Goal: Task Accomplishment & Management: Manage account settings

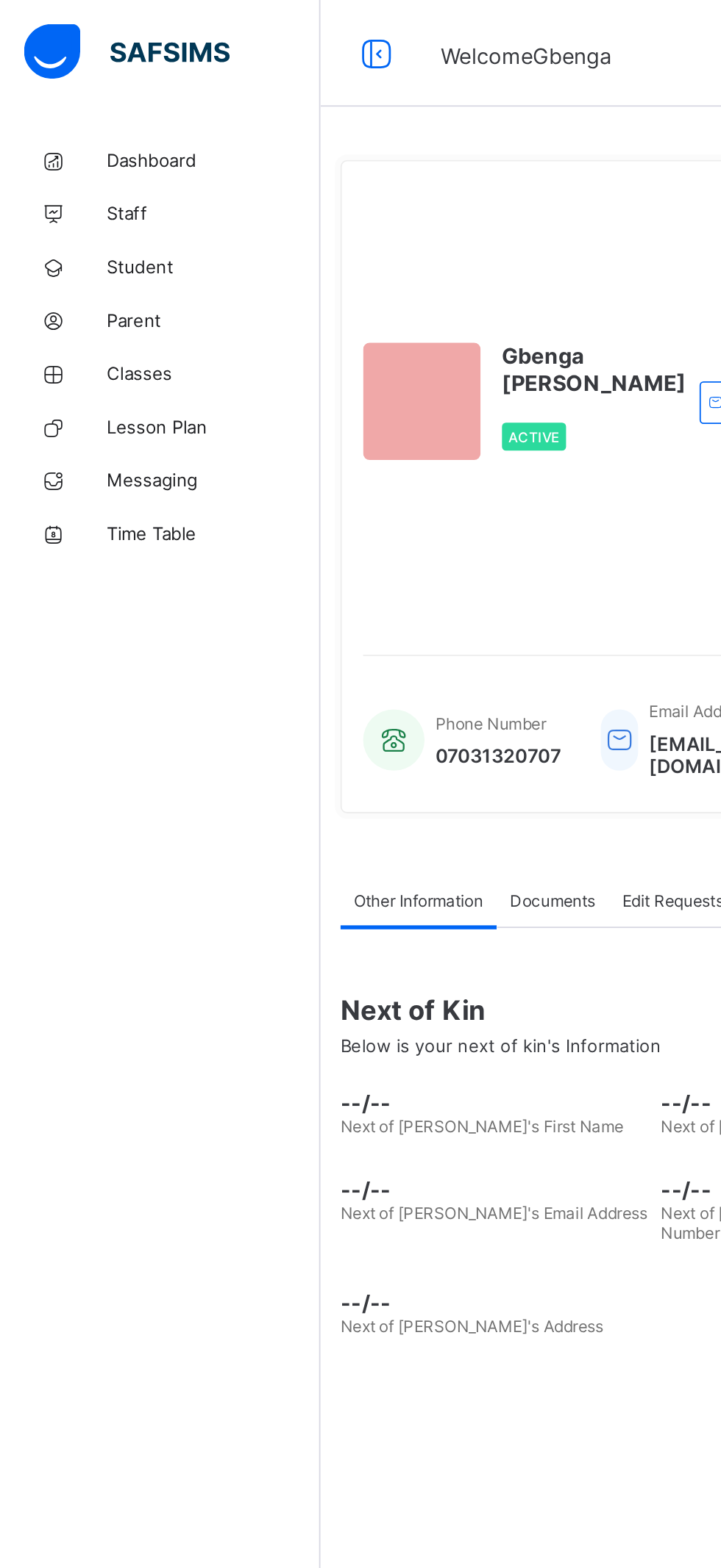
click at [78, 170] on span "Parent" at bounding box center [117, 176] width 117 height 12
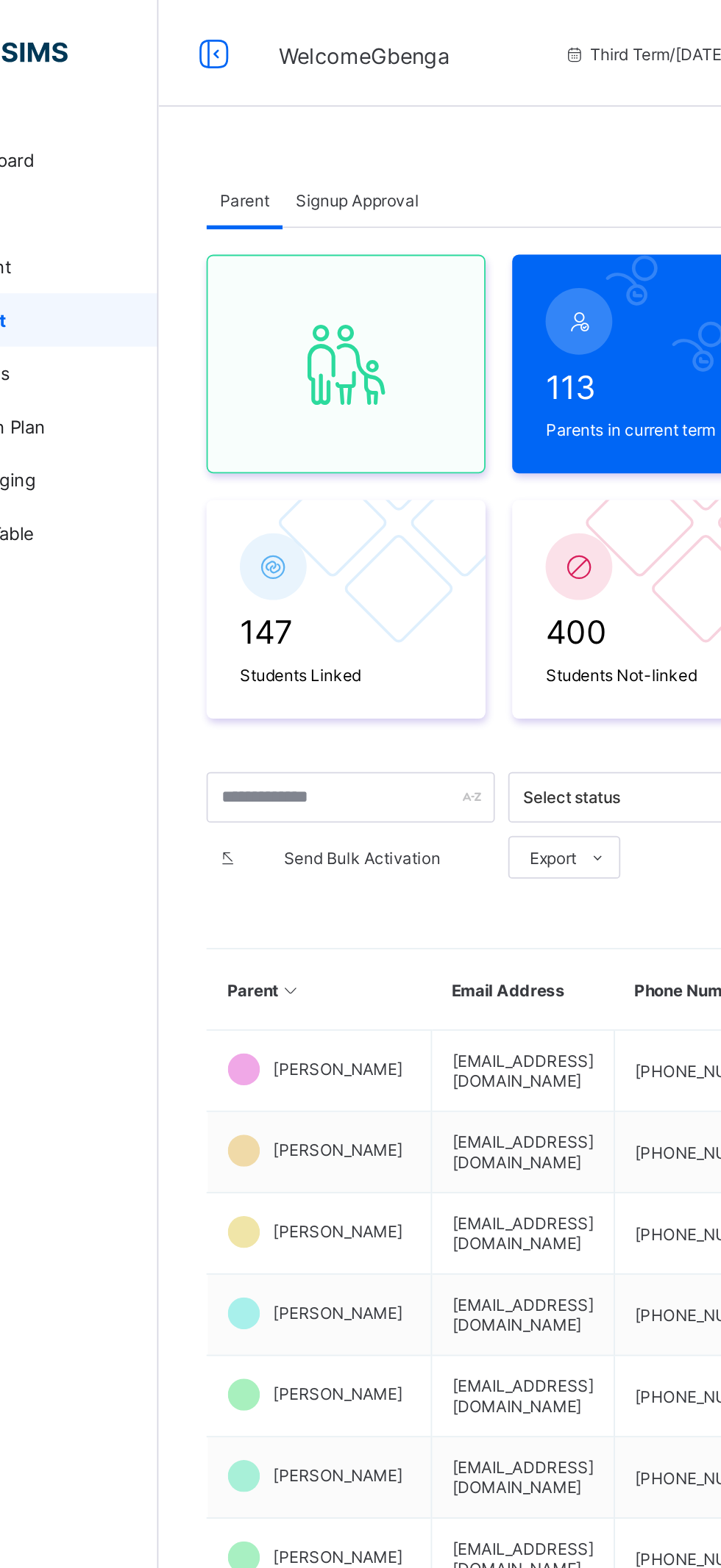
click at [292, 109] on span "Signup Approval" at bounding box center [286, 110] width 68 height 11
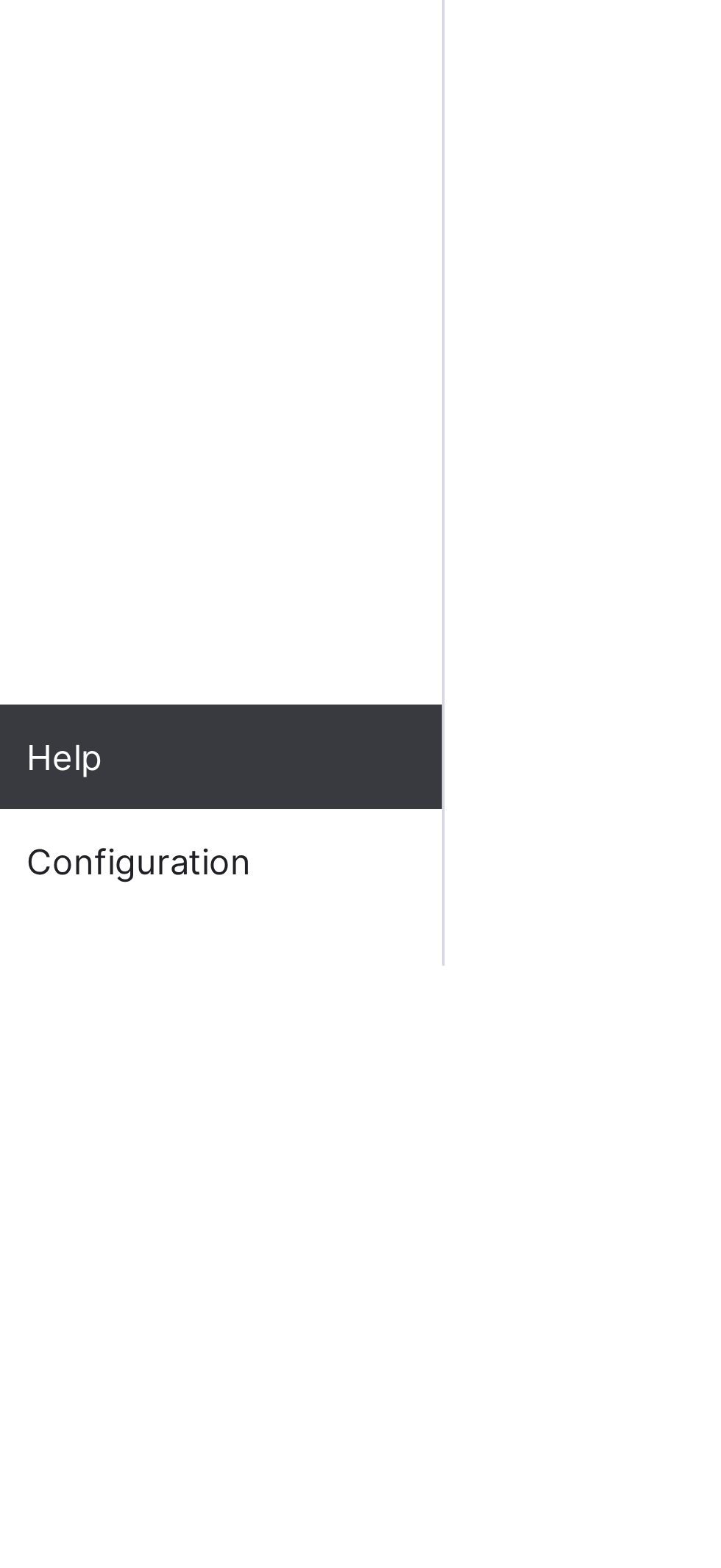
click at [98, 1537] on span "Configuration" at bounding box center [117, 1539] width 117 height 12
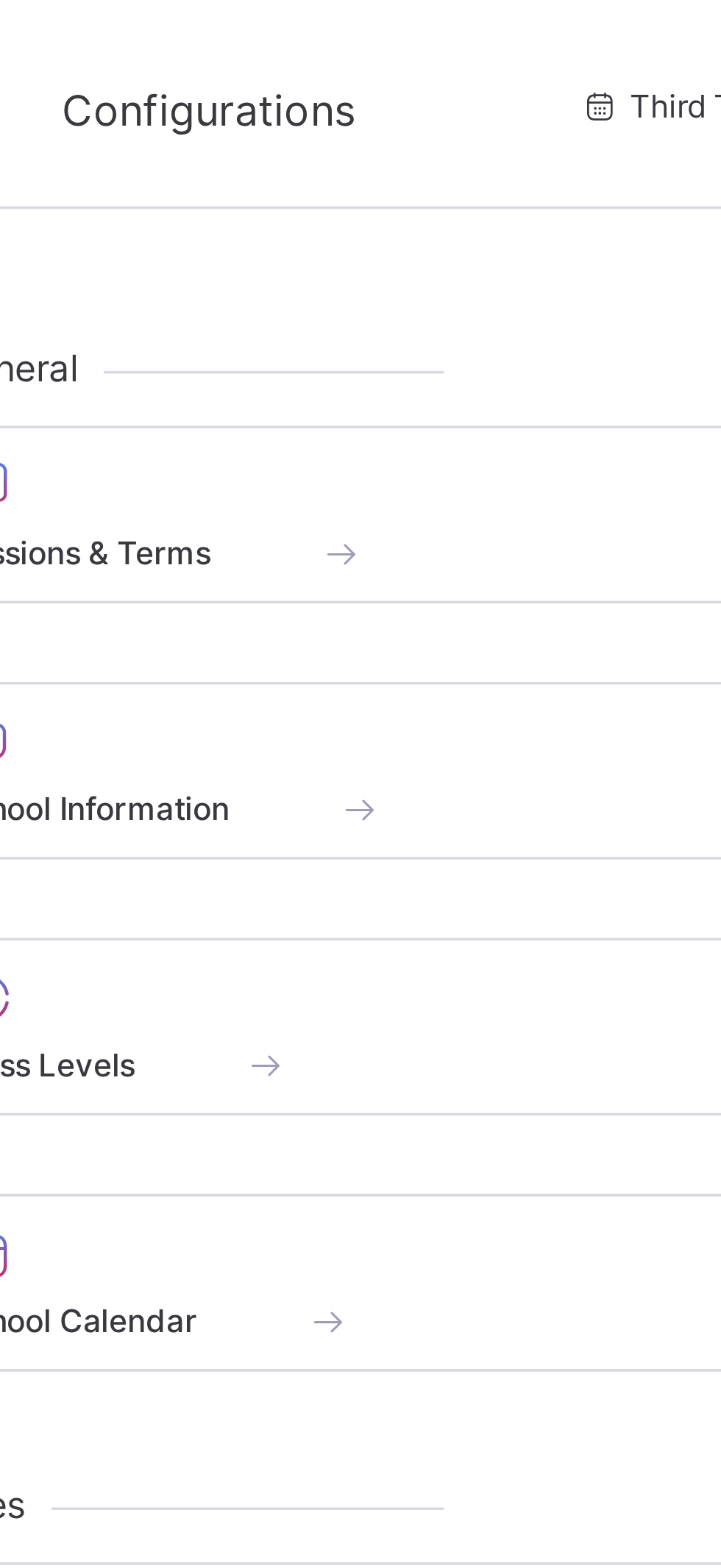
click at [278, 153] on span "Sessions & Terms" at bounding box center [247, 155] width 74 height 11
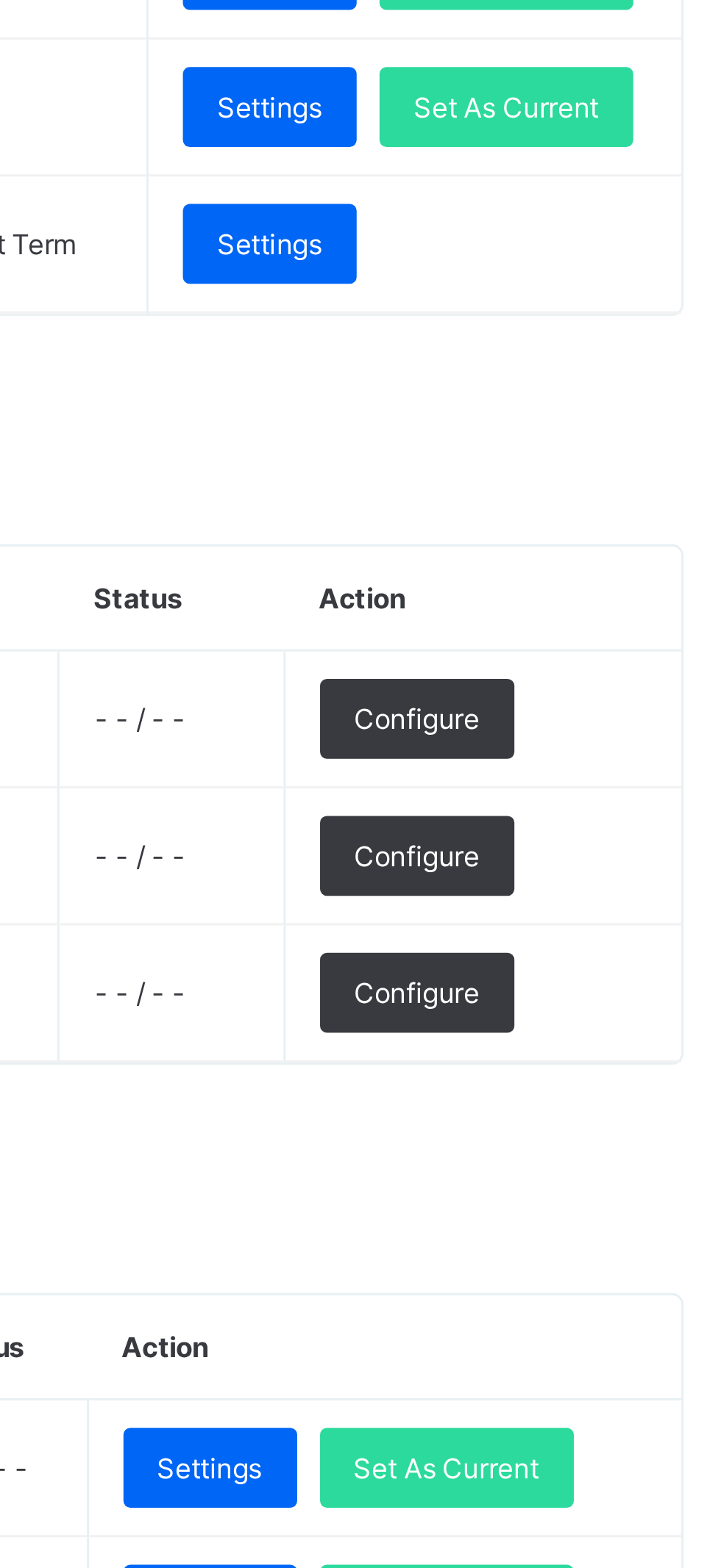
click at [628, 567] on span "Configure" at bounding box center [608, 560] width 40 height 11
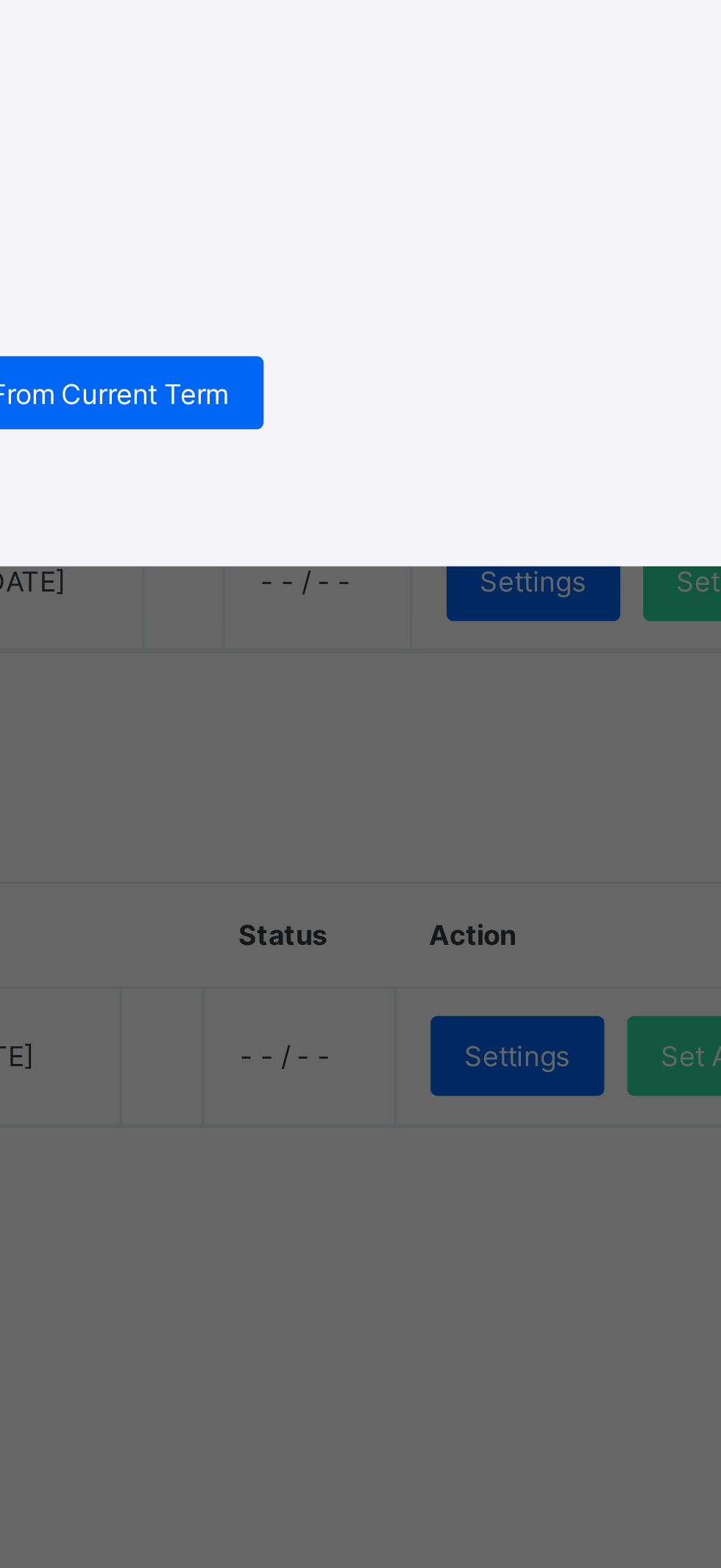
click at [444, 836] on span "Import Configurations From Current Term" at bounding box center [360, 830] width 166 height 11
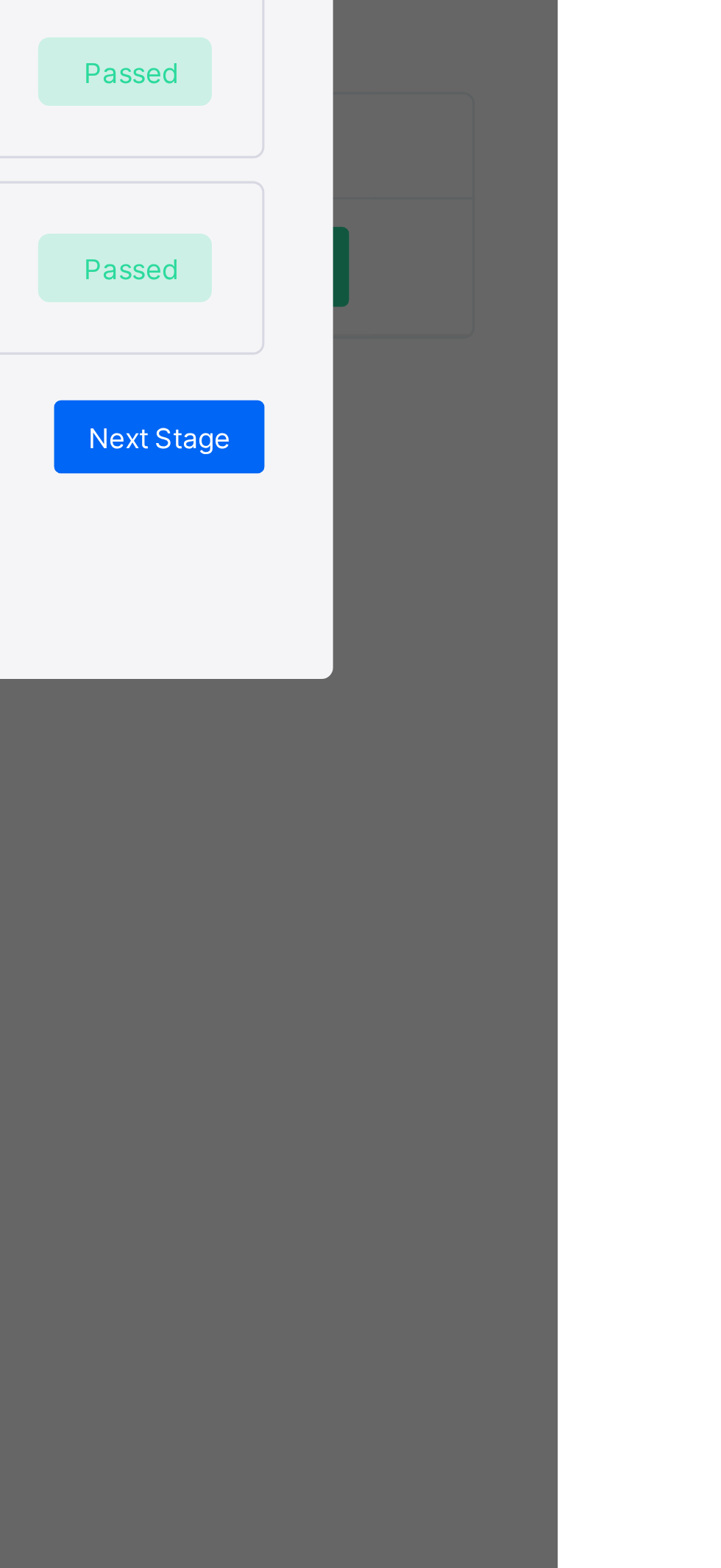
click at [616, 1103] on span "Next Stage" at bounding box center [593, 1098] width 45 height 11
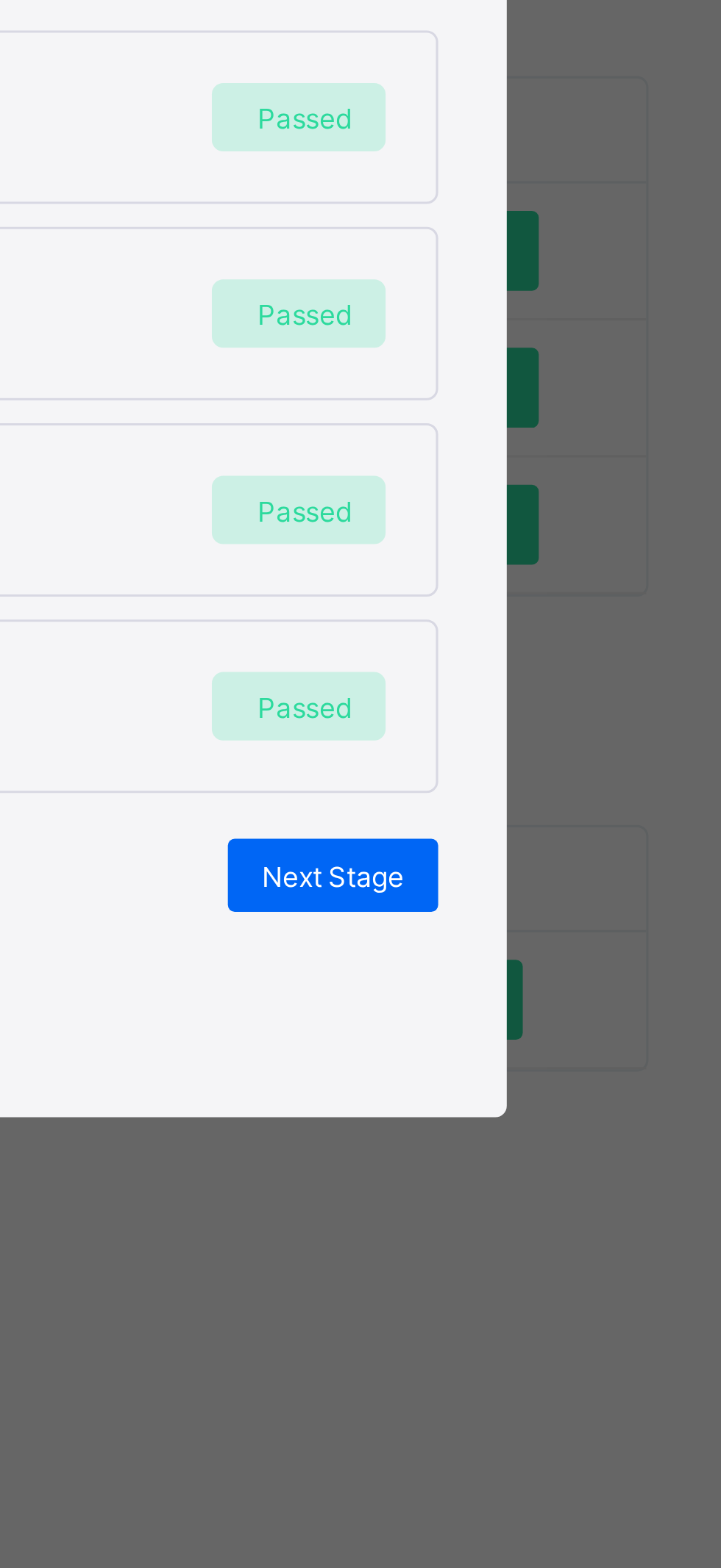
click at [616, 1009] on span "Next Stage" at bounding box center [593, 1003] width 45 height 11
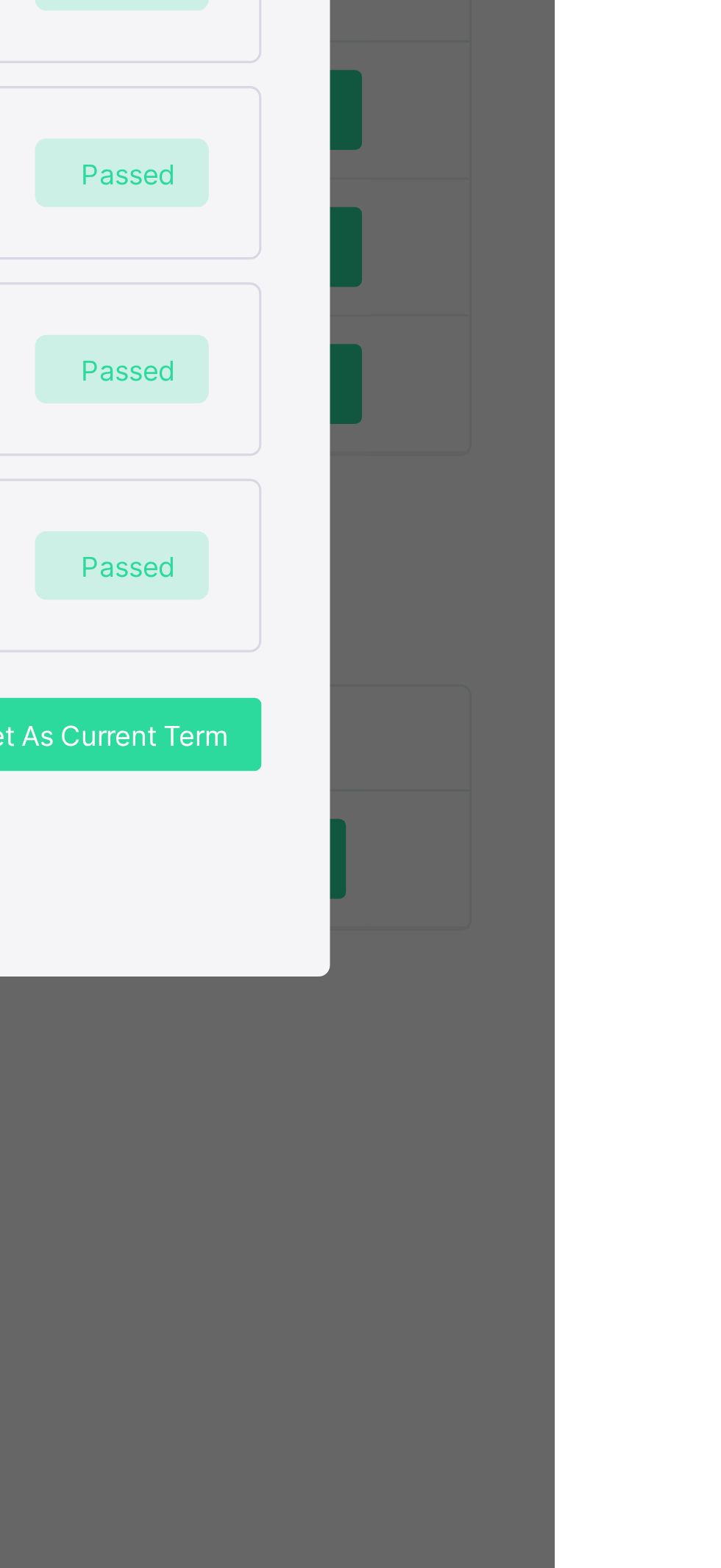
click at [616, 1009] on span "Set As Current Term" at bounding box center [574, 1003] width 83 height 11
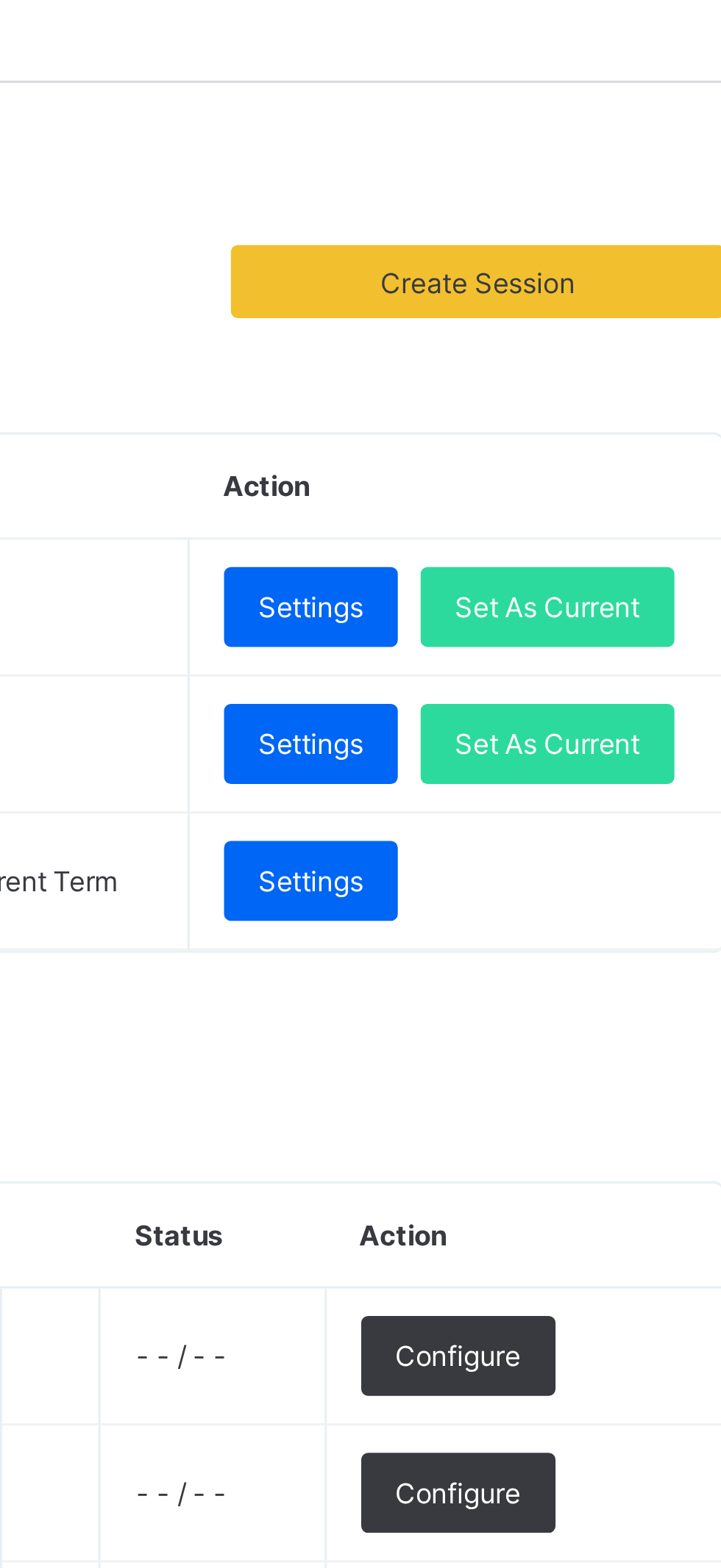
click at [578, 413] on span "Settings" at bounding box center [561, 408] width 33 height 11
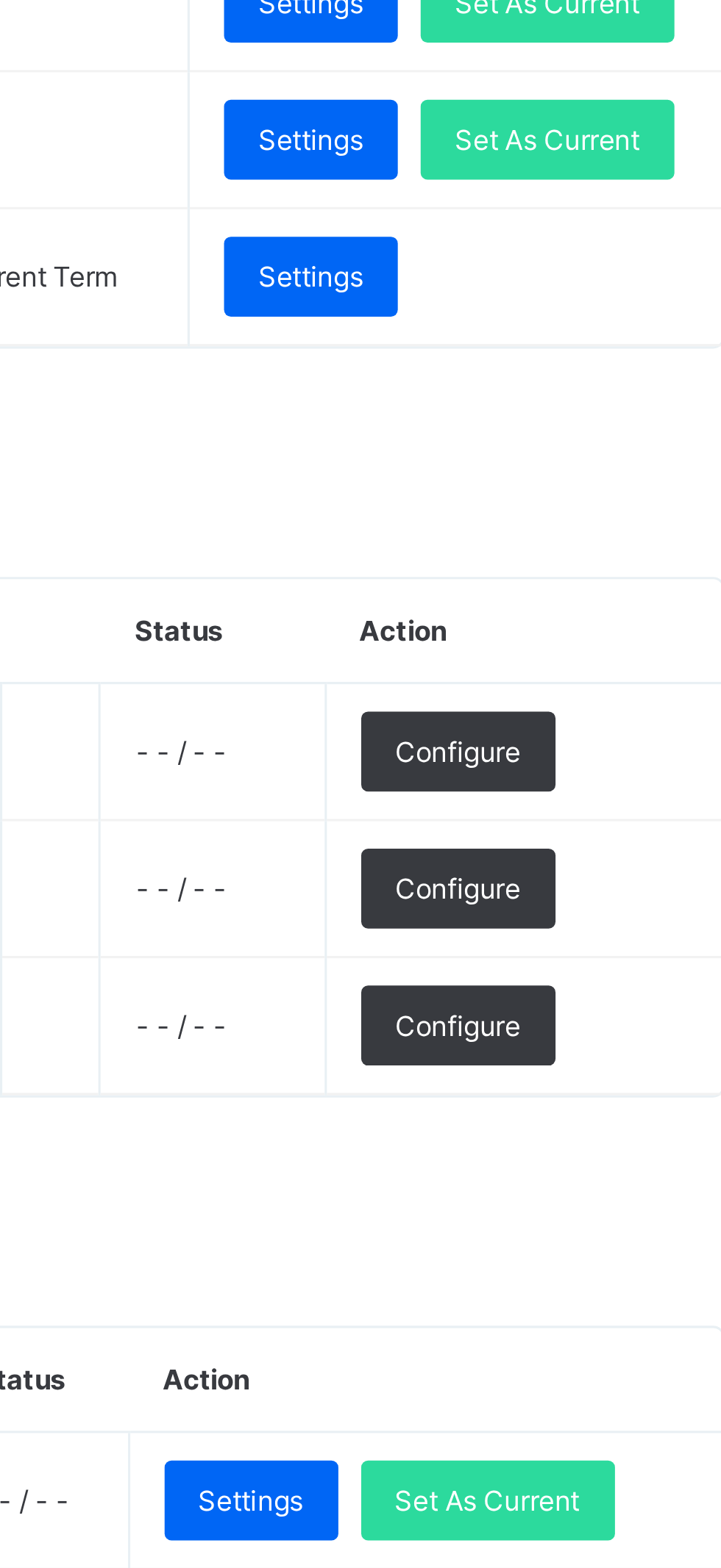
click at [628, 567] on span "Configure" at bounding box center [608, 560] width 40 height 11
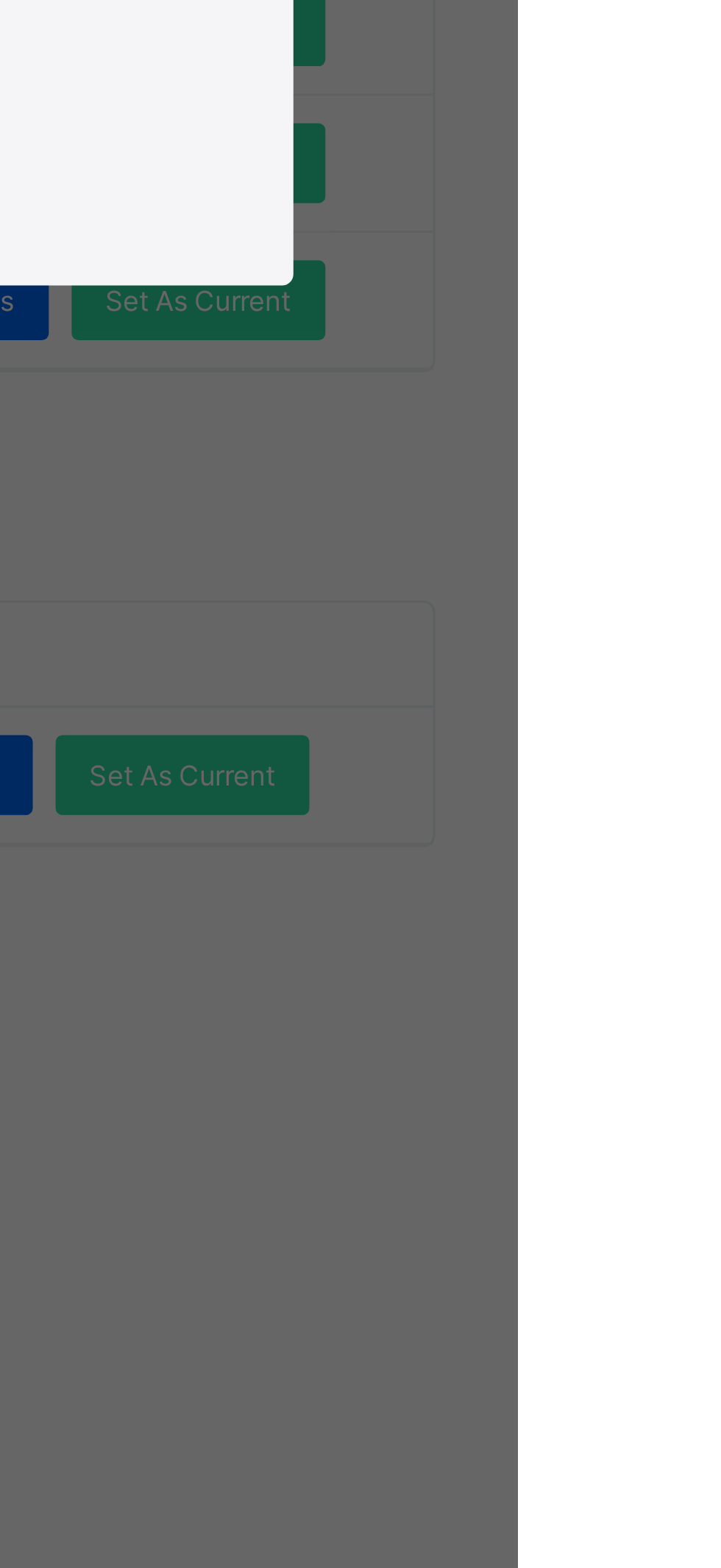
click at [634, 722] on div "×" at bounding box center [626, 710] width 14 height 25
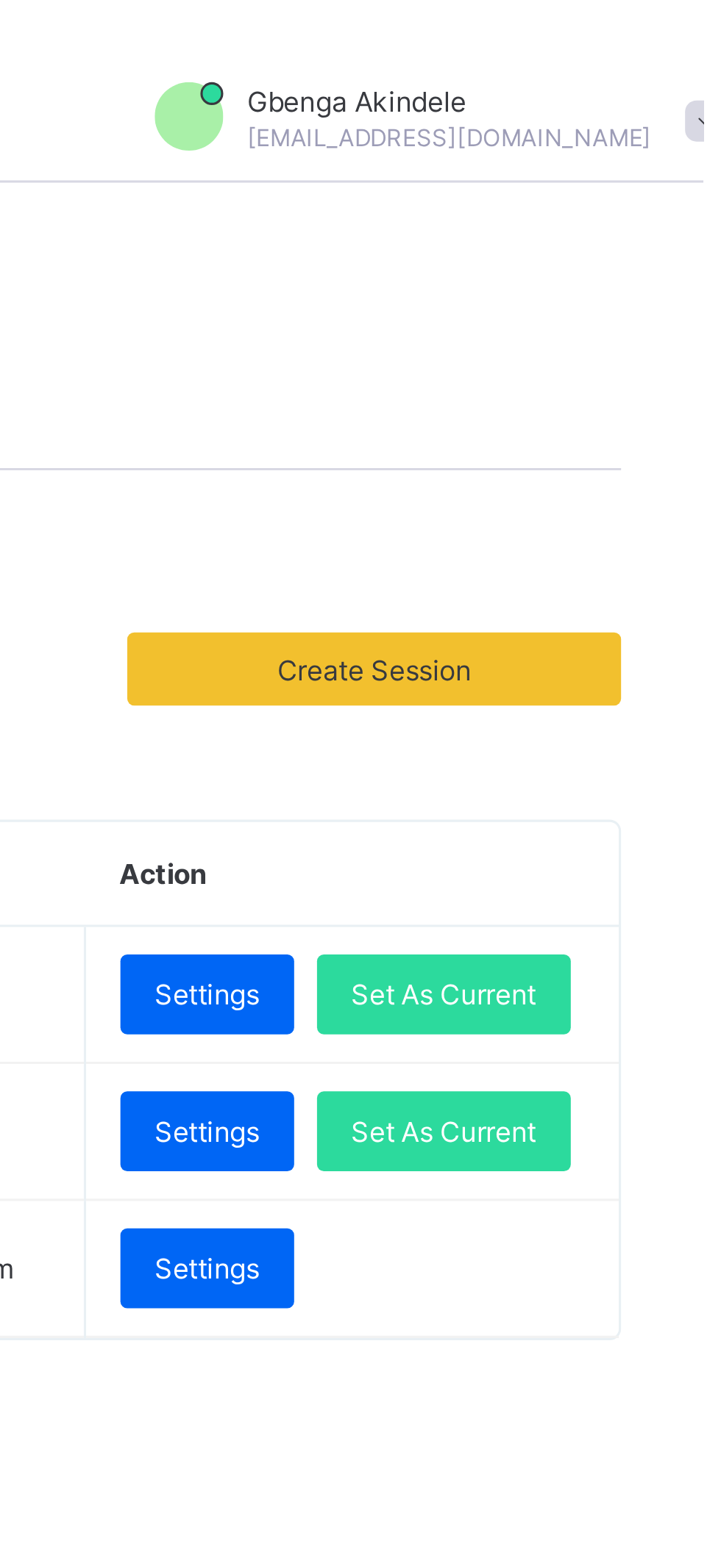
click at [661, 216] on span "Create Session" at bounding box center [615, 216] width 137 height 11
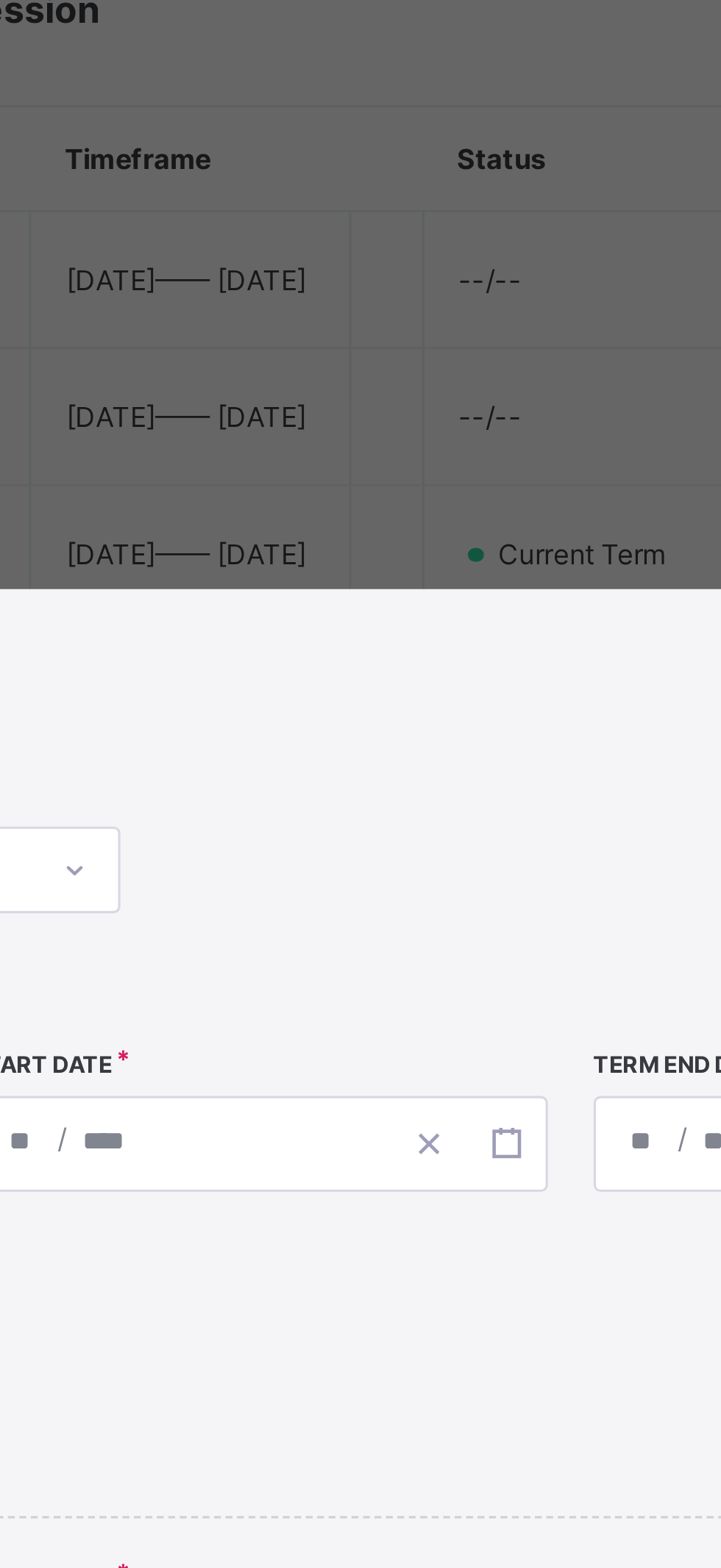
click at [455, 454] on div "**********" at bounding box center [360, 784] width 721 height 1568
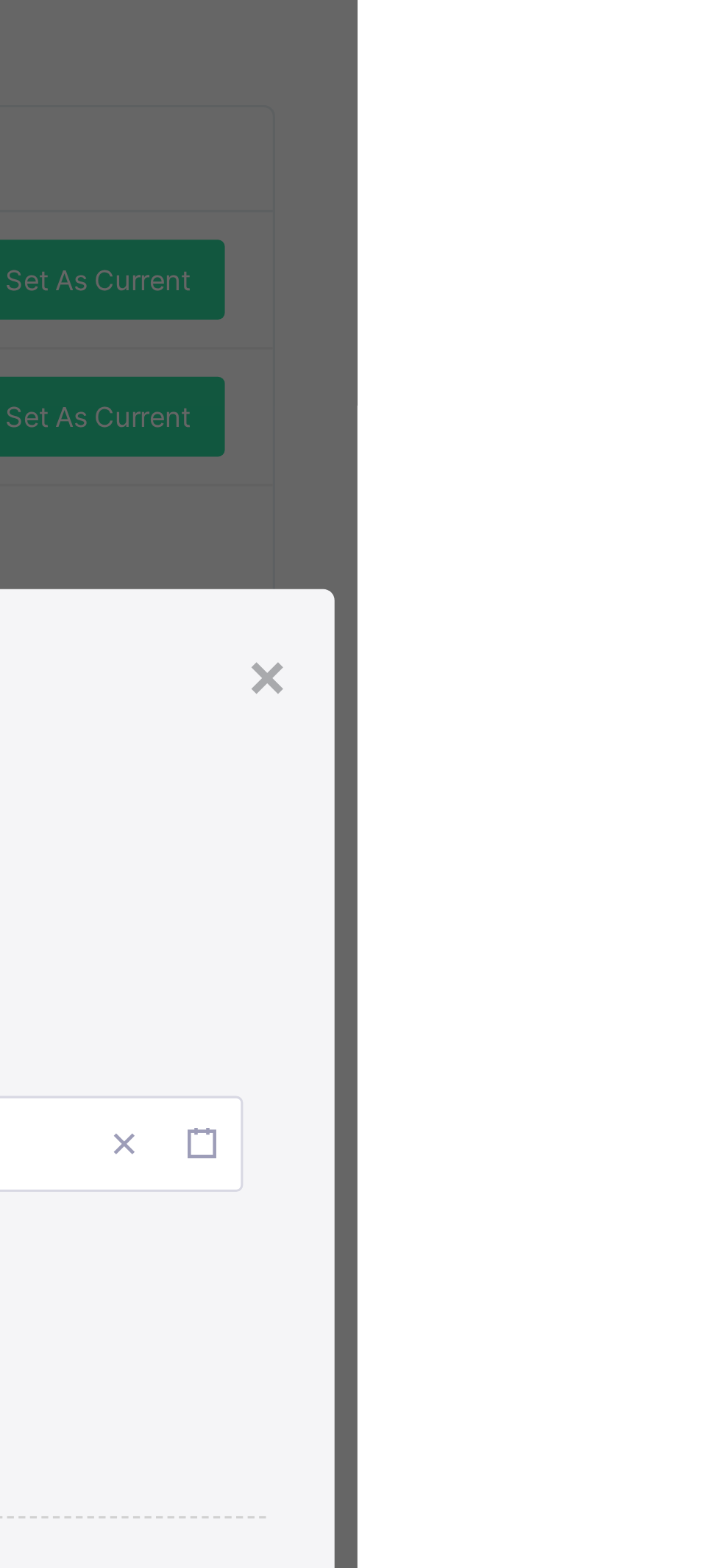
click at [698, 460] on div "×" at bounding box center [691, 446] width 14 height 25
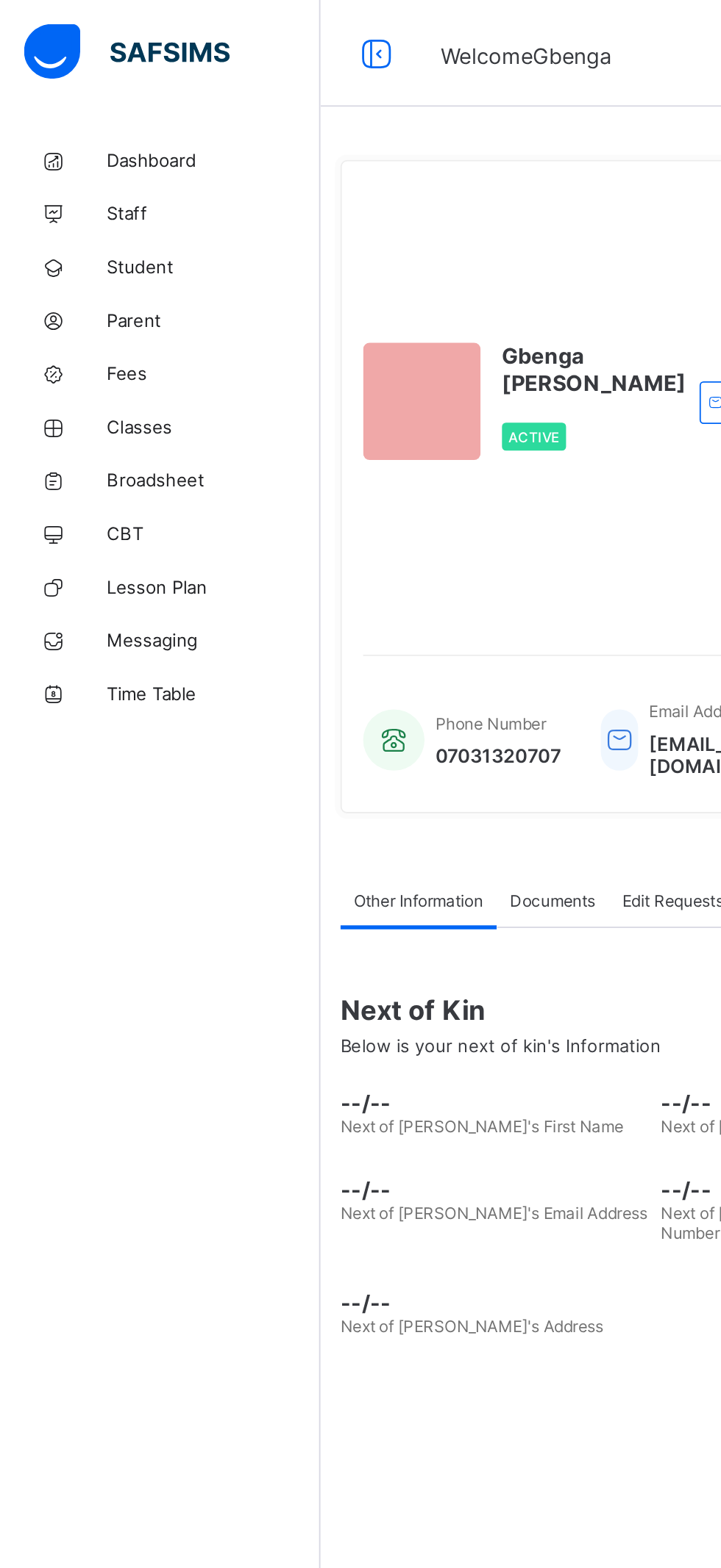
click at [93, 239] on span "Classes" at bounding box center [117, 235] width 117 height 12
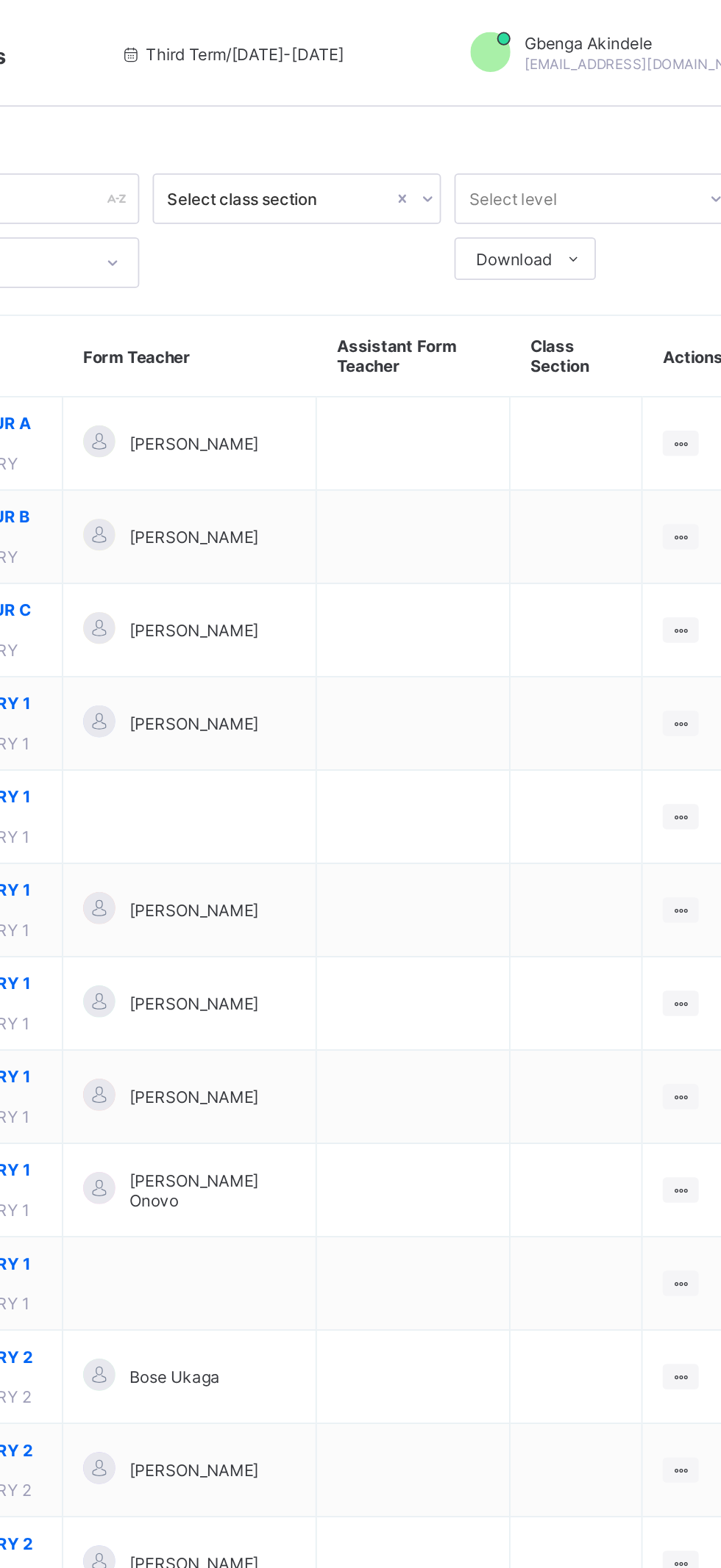
click at [0, 0] on ul "View Class Assign form Teacher" at bounding box center [0, 0] width 0 height 0
click at [0, 0] on div "View Class" at bounding box center [0, 0] width 0 height 0
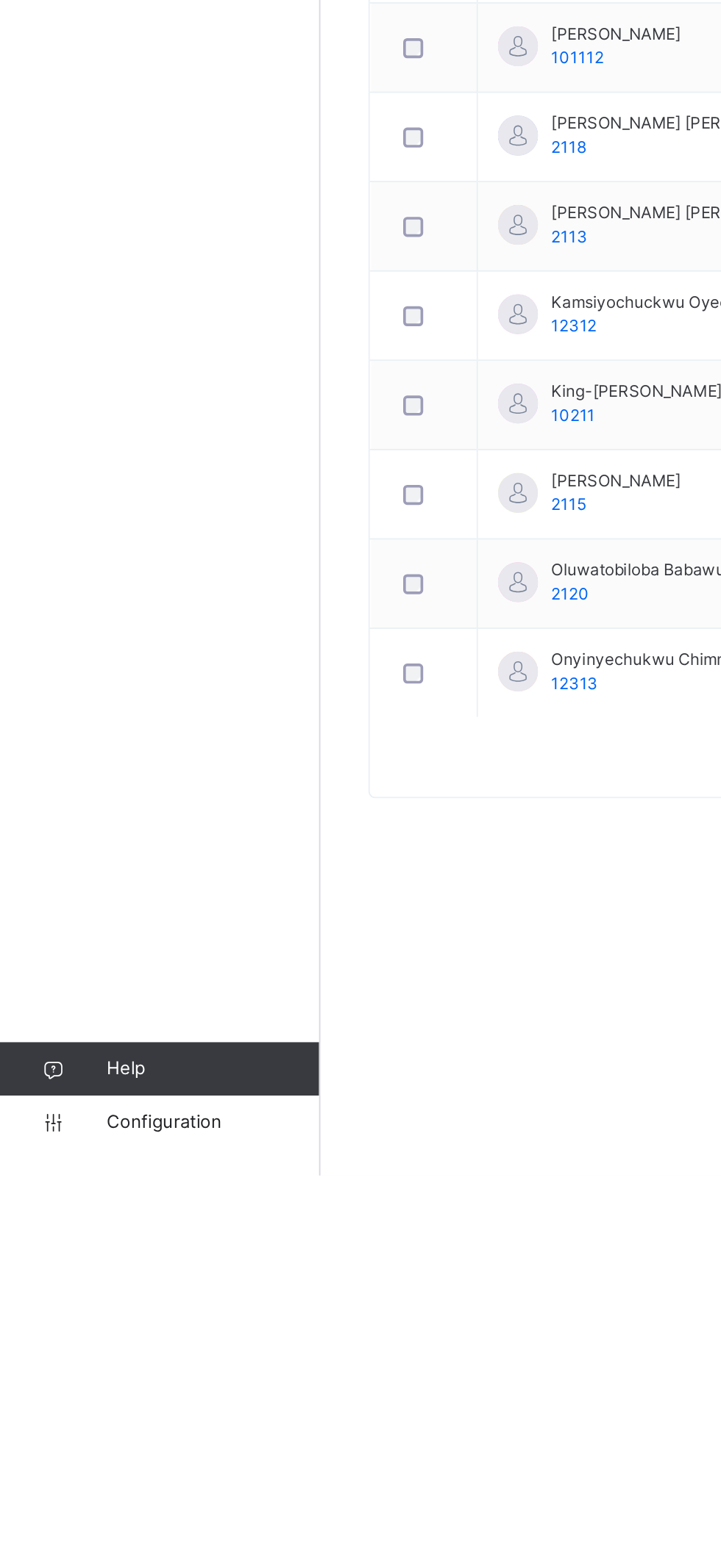
click at [98, 1538] on span "Configuration" at bounding box center [117, 1538] width 117 height 15
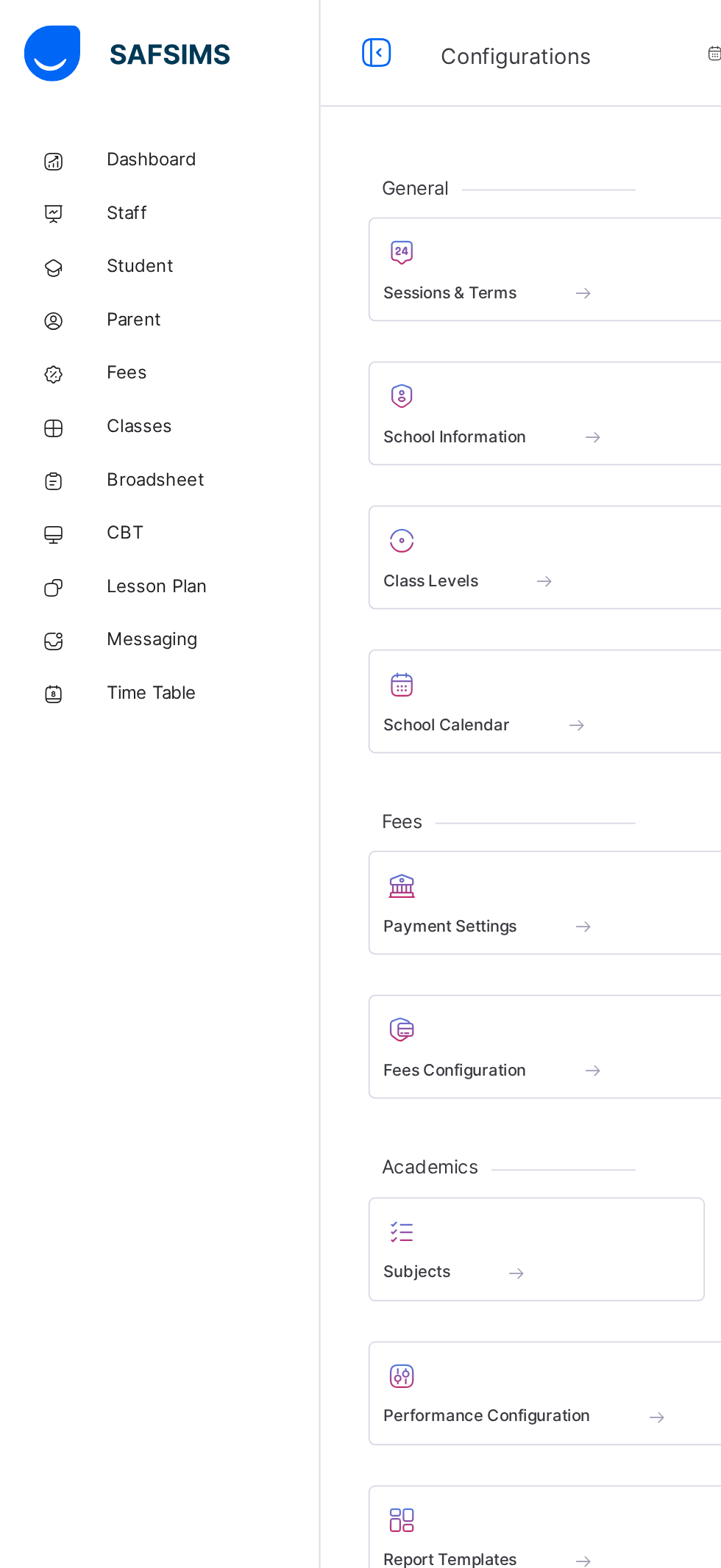
click at [80, 230] on span "Classes" at bounding box center [117, 234] width 117 height 15
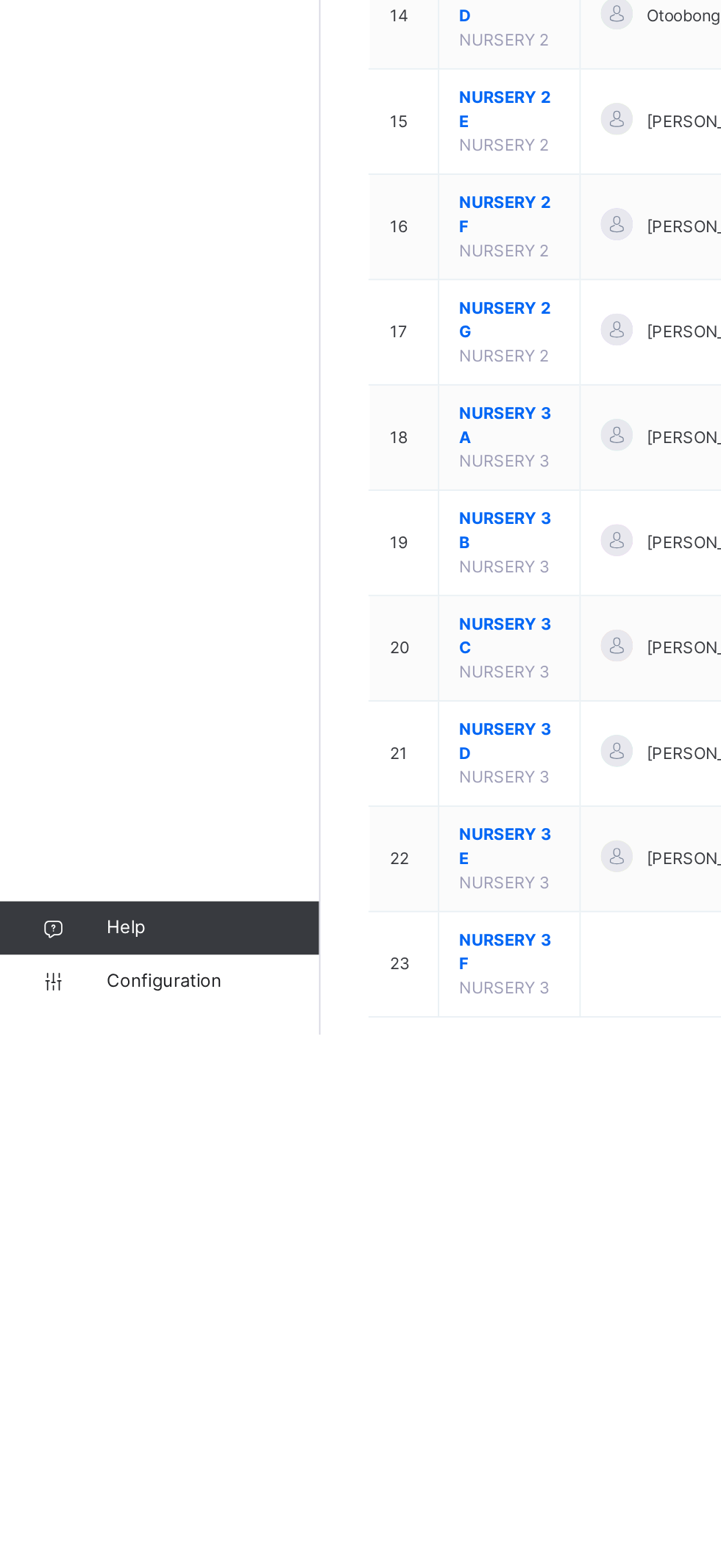
click at [105, 1539] on span "Configuration" at bounding box center [117, 1538] width 117 height 15
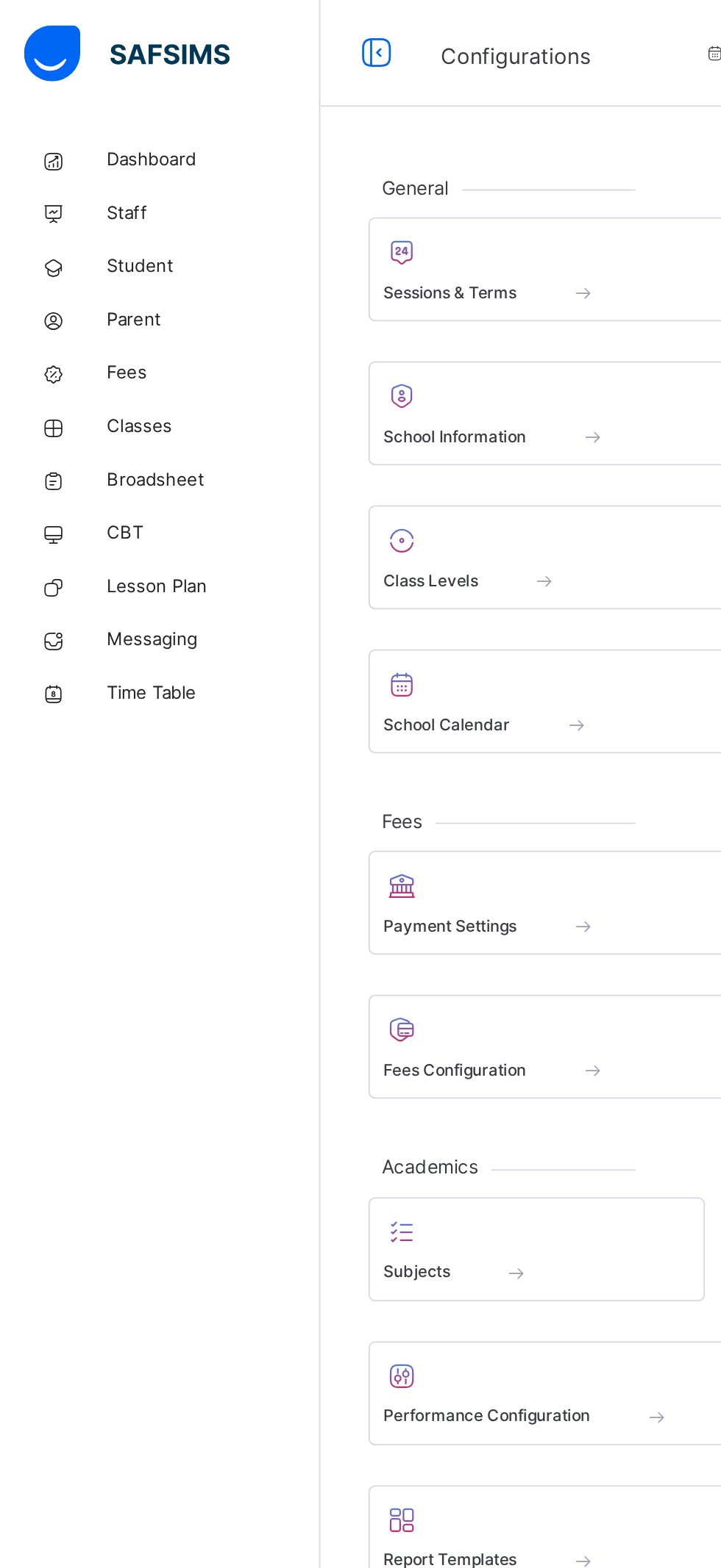
click at [285, 157] on span "Sessions & Terms" at bounding box center [247, 161] width 74 height 13
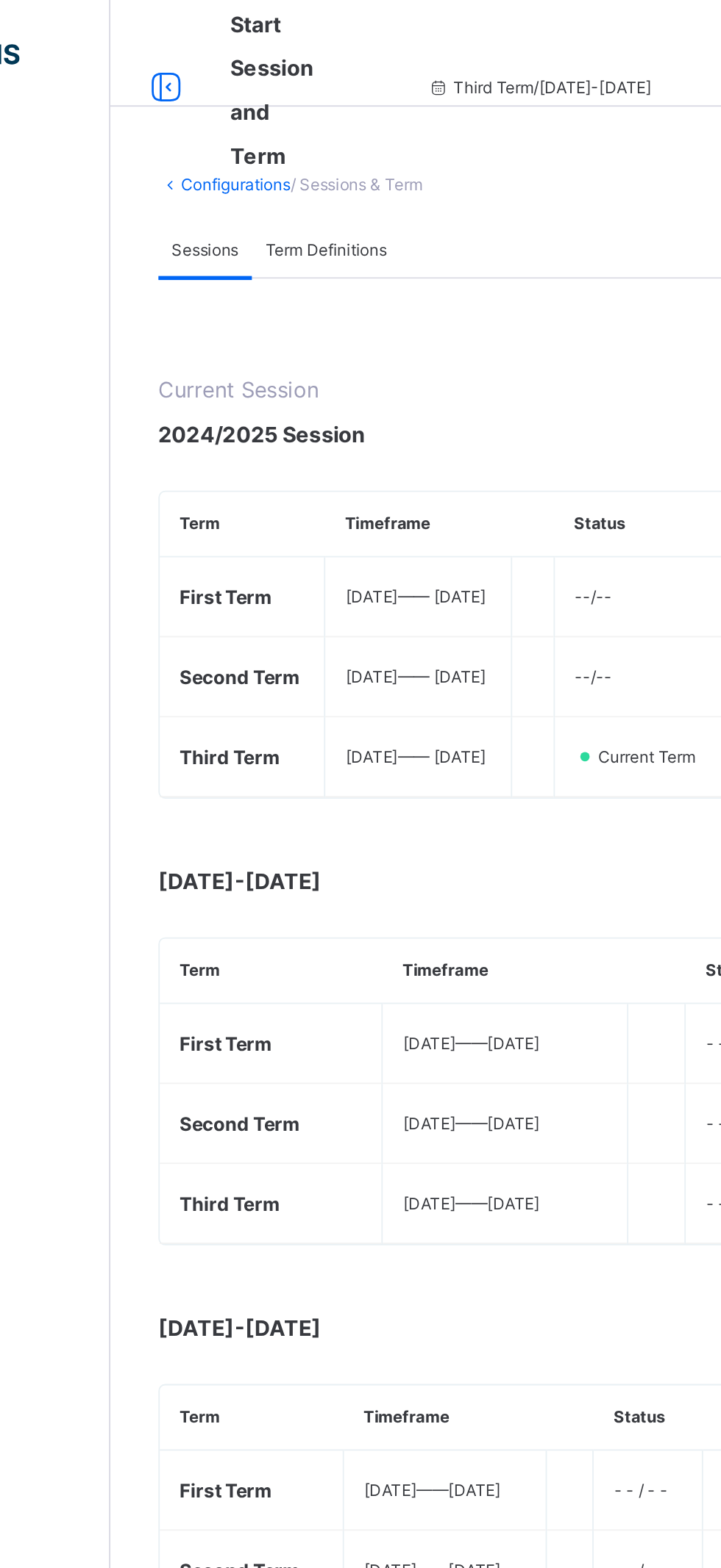
click at [312, 134] on span "Term Definitions" at bounding box center [295, 138] width 67 height 13
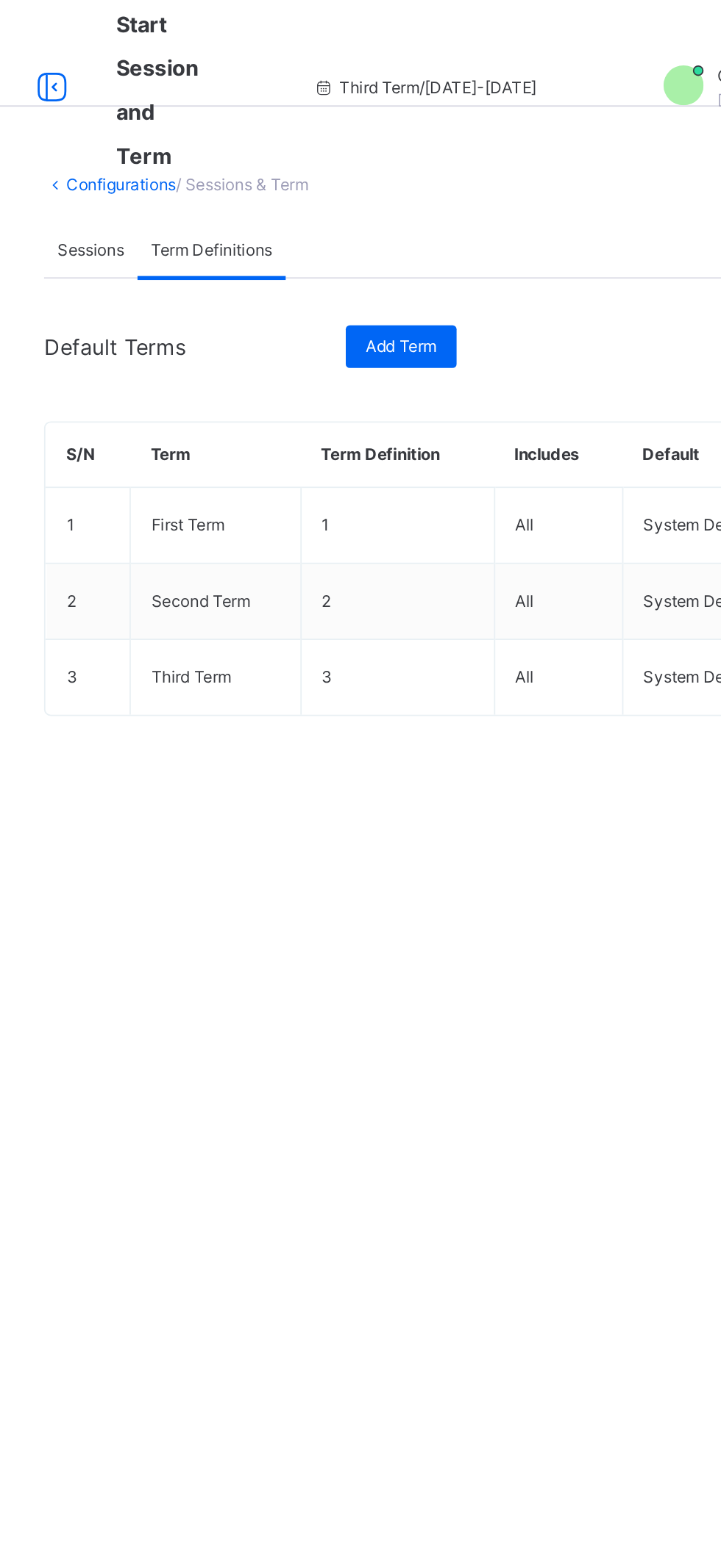
click at [228, 138] on span "Sessions" at bounding box center [229, 138] width 36 height 13
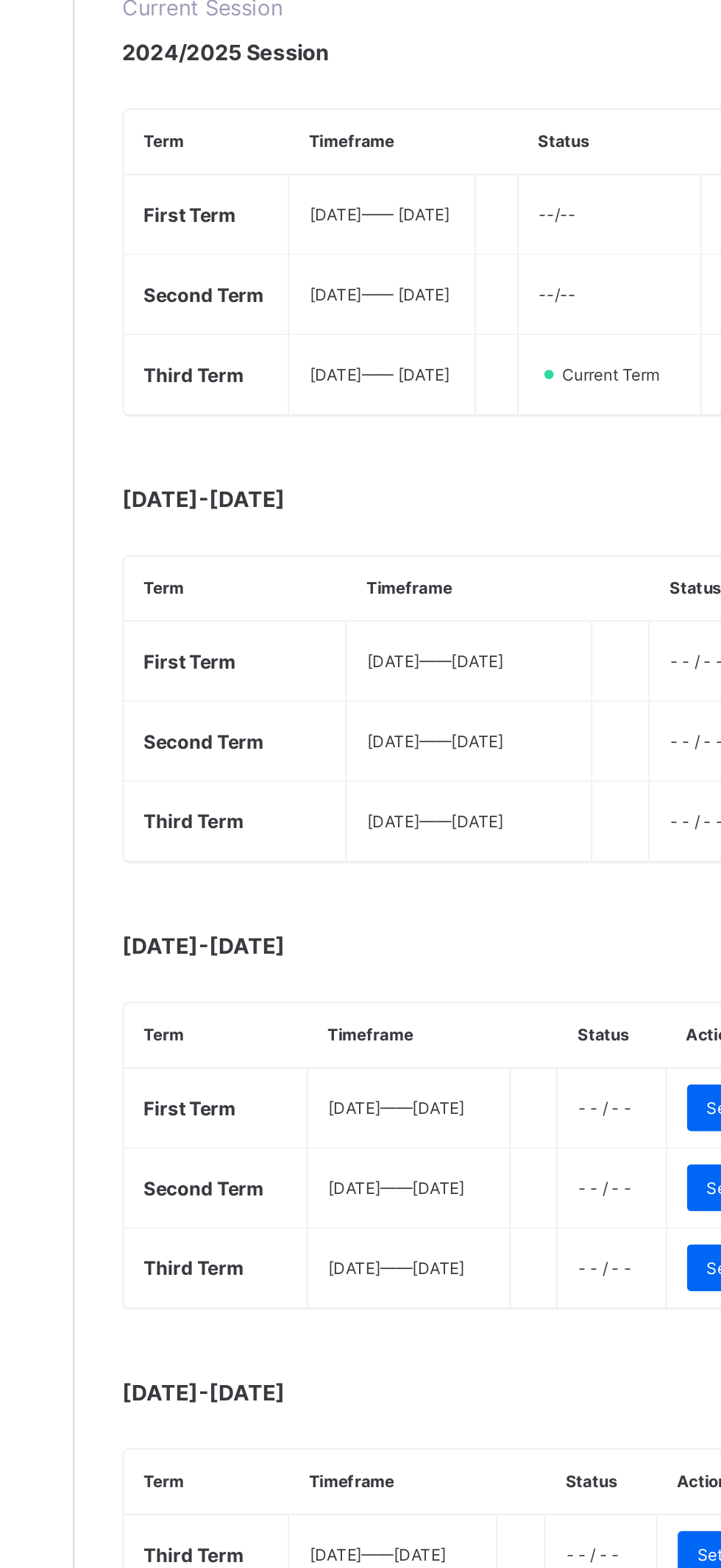
click at [381, 581] on span "[DATE] —— [DATE]" at bounding box center [375, 575] width 75 height 11
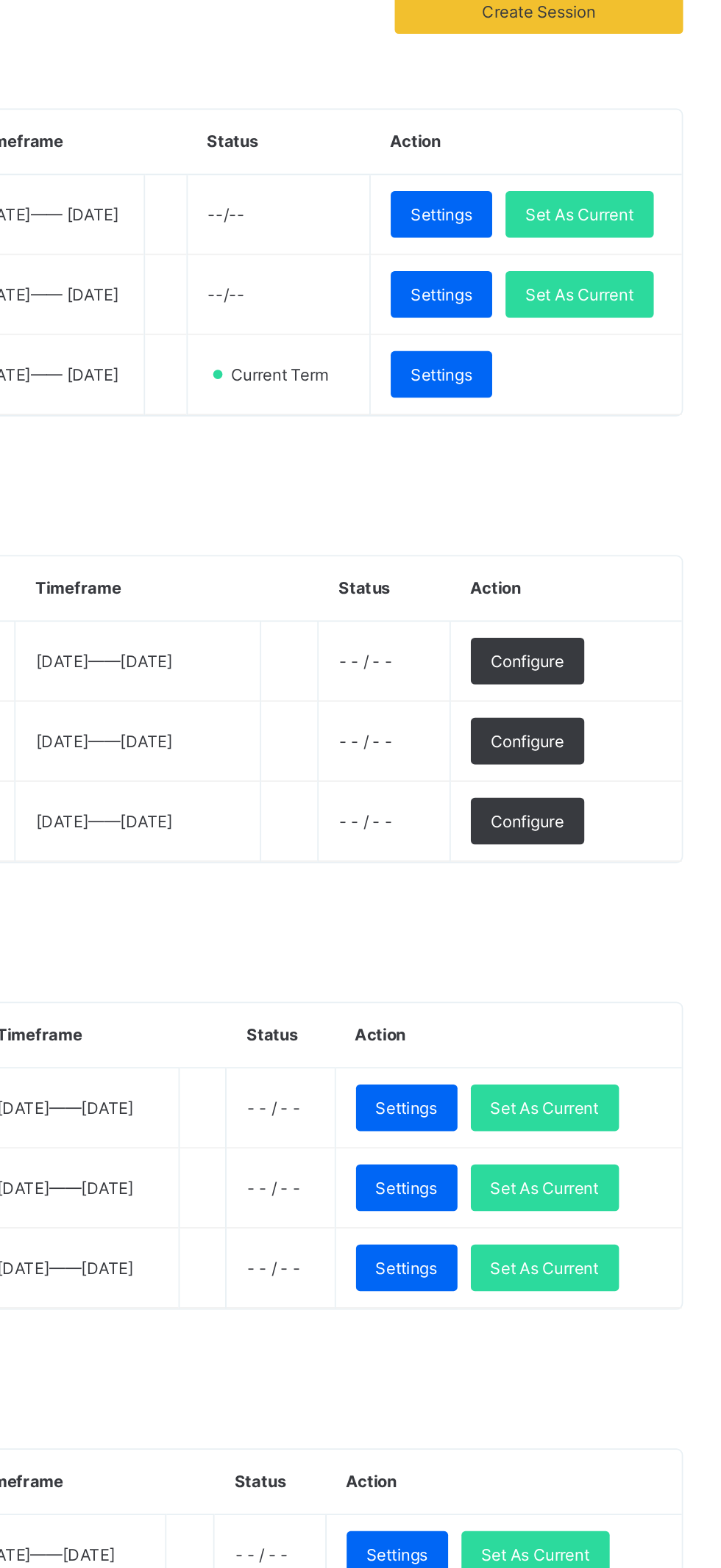
click at [628, 582] on span "Configure" at bounding box center [608, 575] width 40 height 13
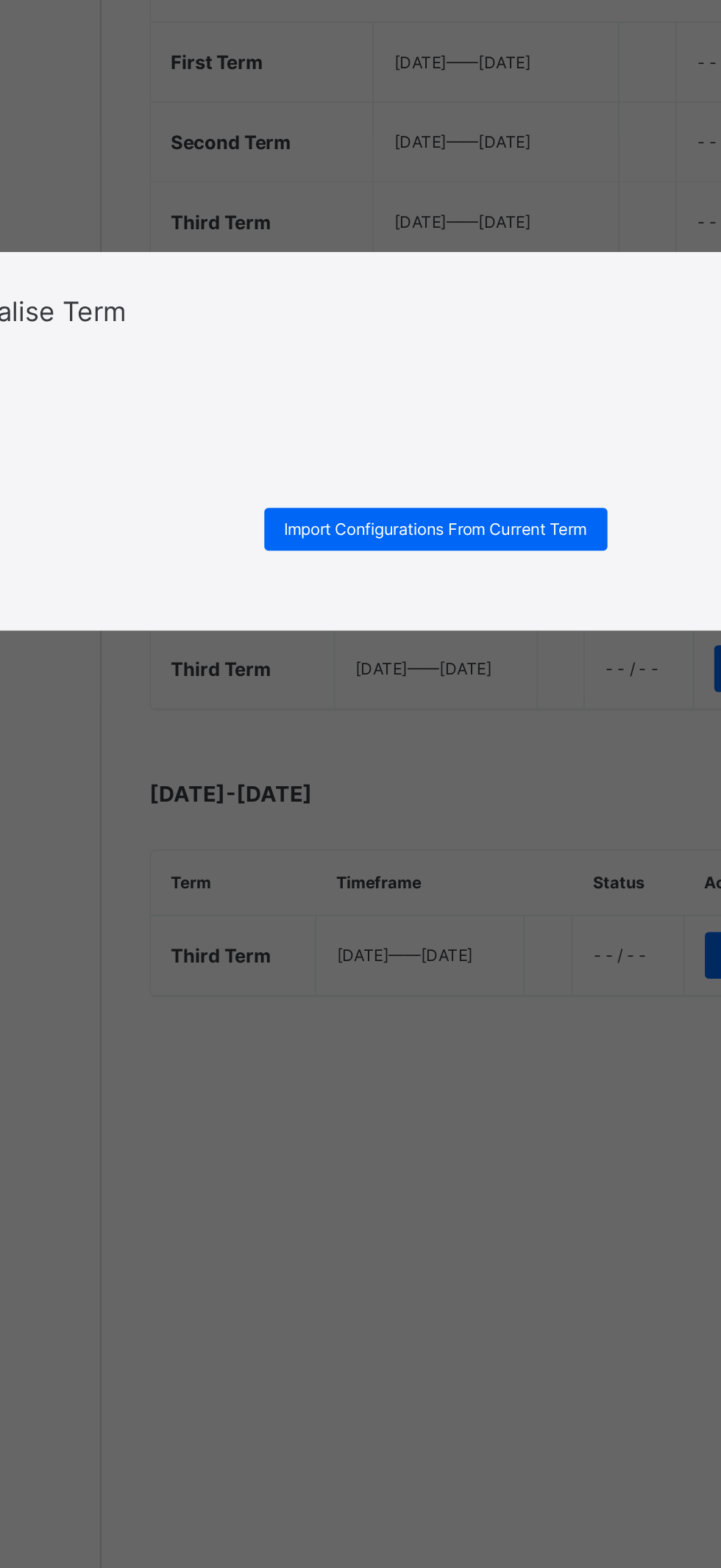
click at [432, 840] on span "Import Configurations From Current Term" at bounding box center [360, 832] width 166 height 13
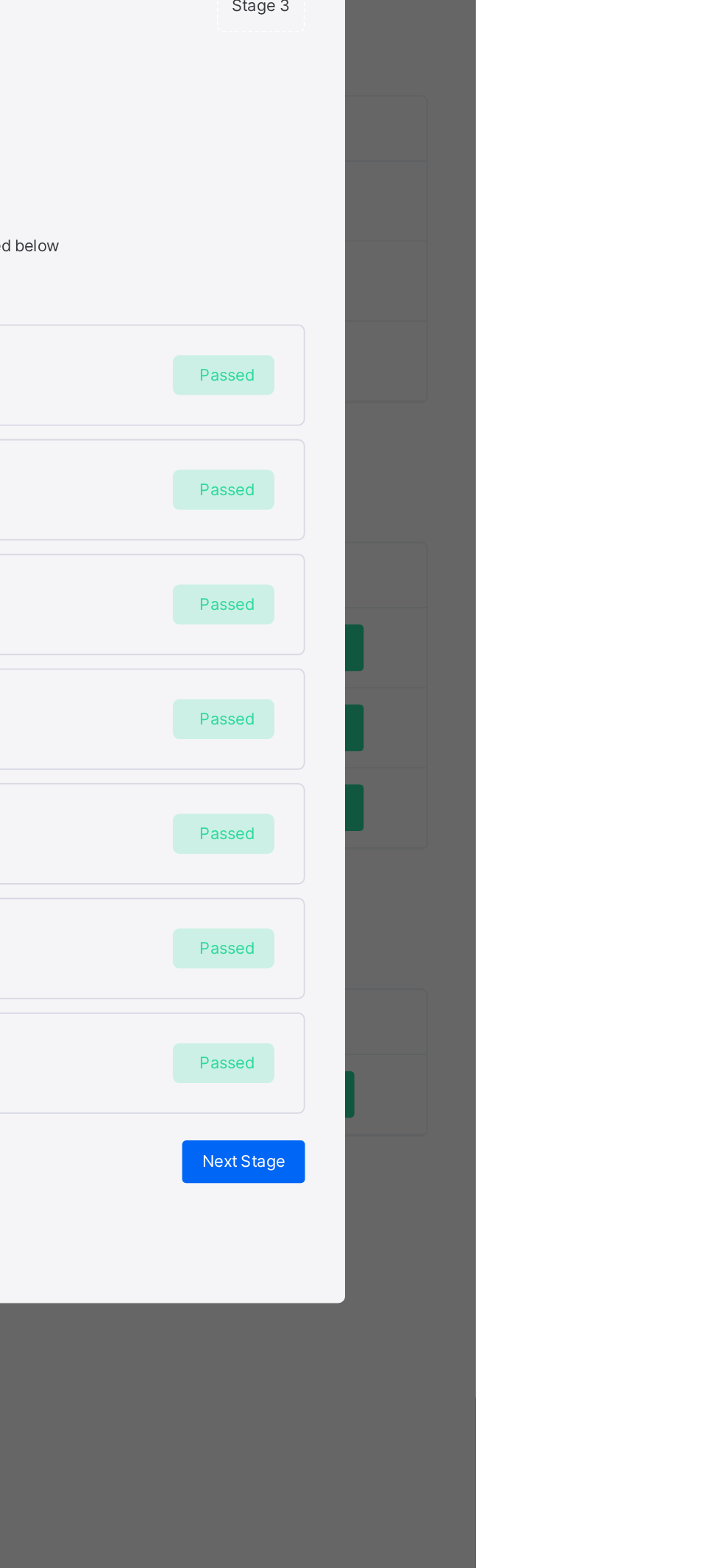
click at [599, 677] on span "Passed" at bounding box center [583, 670] width 31 height 13
click at [626, 564] on span at bounding box center [360, 559] width 533 height 7
click at [626, 620] on div "Setting up The status of each term configuration would be displayed below" at bounding box center [360, 551] width 533 height 138
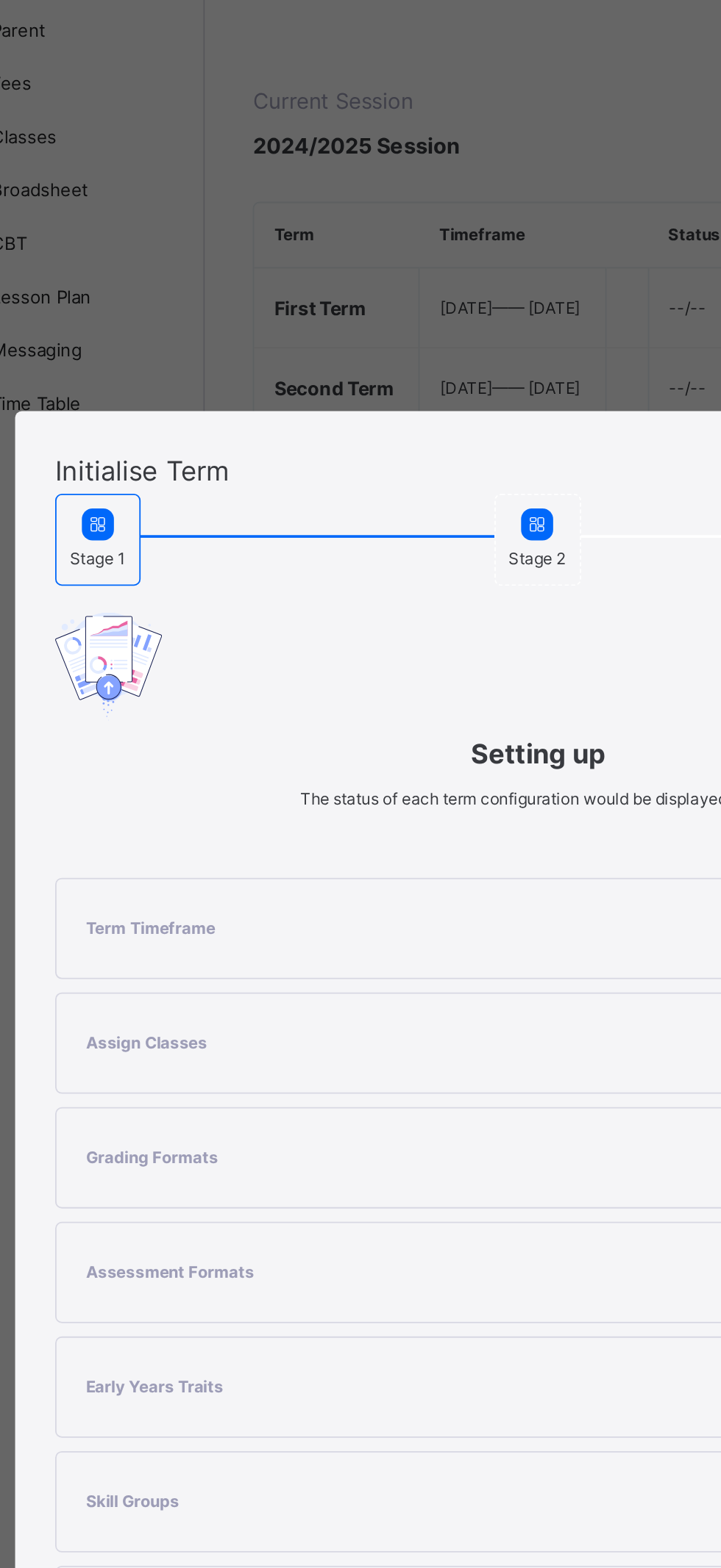
click at [124, 455] on icon at bounding box center [117, 448] width 13 height 13
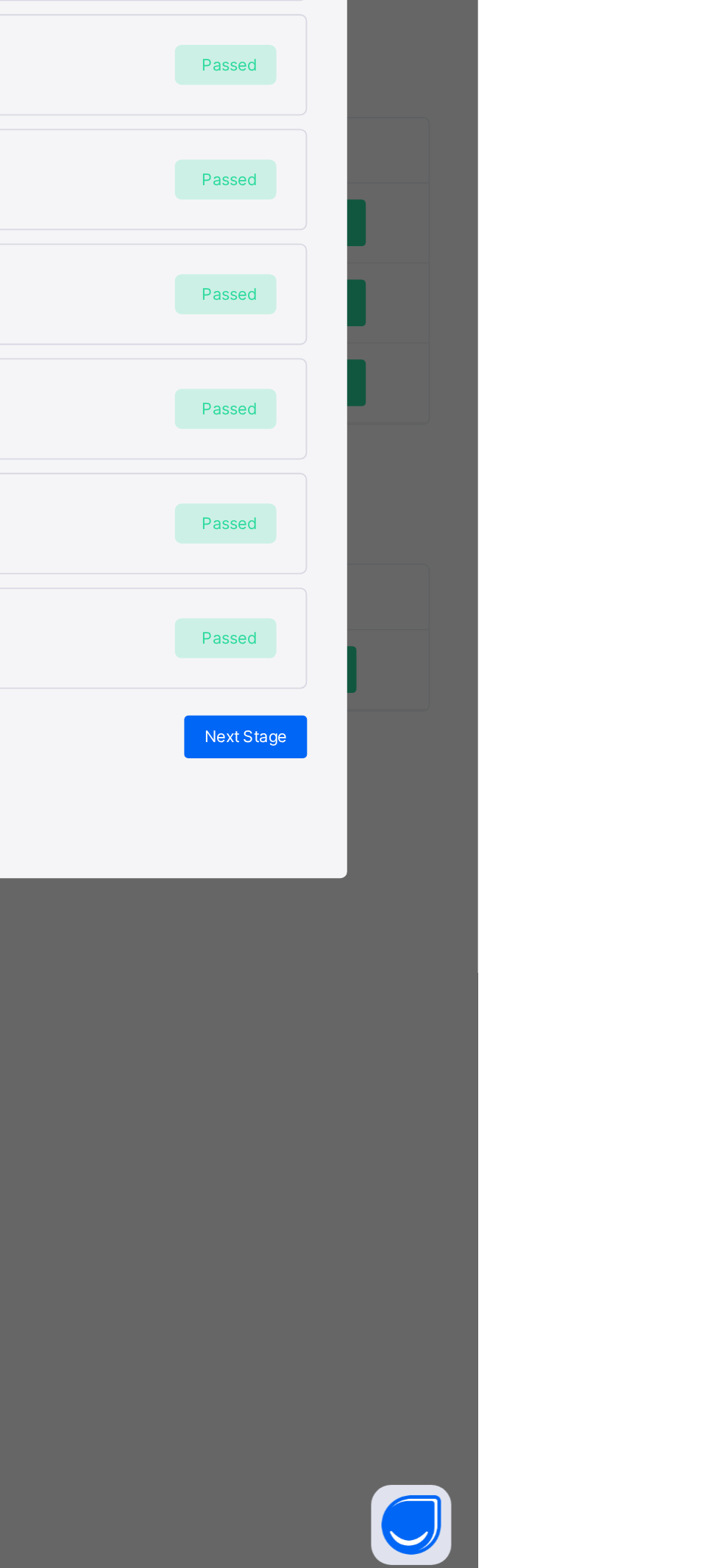
click at [616, 1111] on span "Next Stage" at bounding box center [593, 1104] width 45 height 13
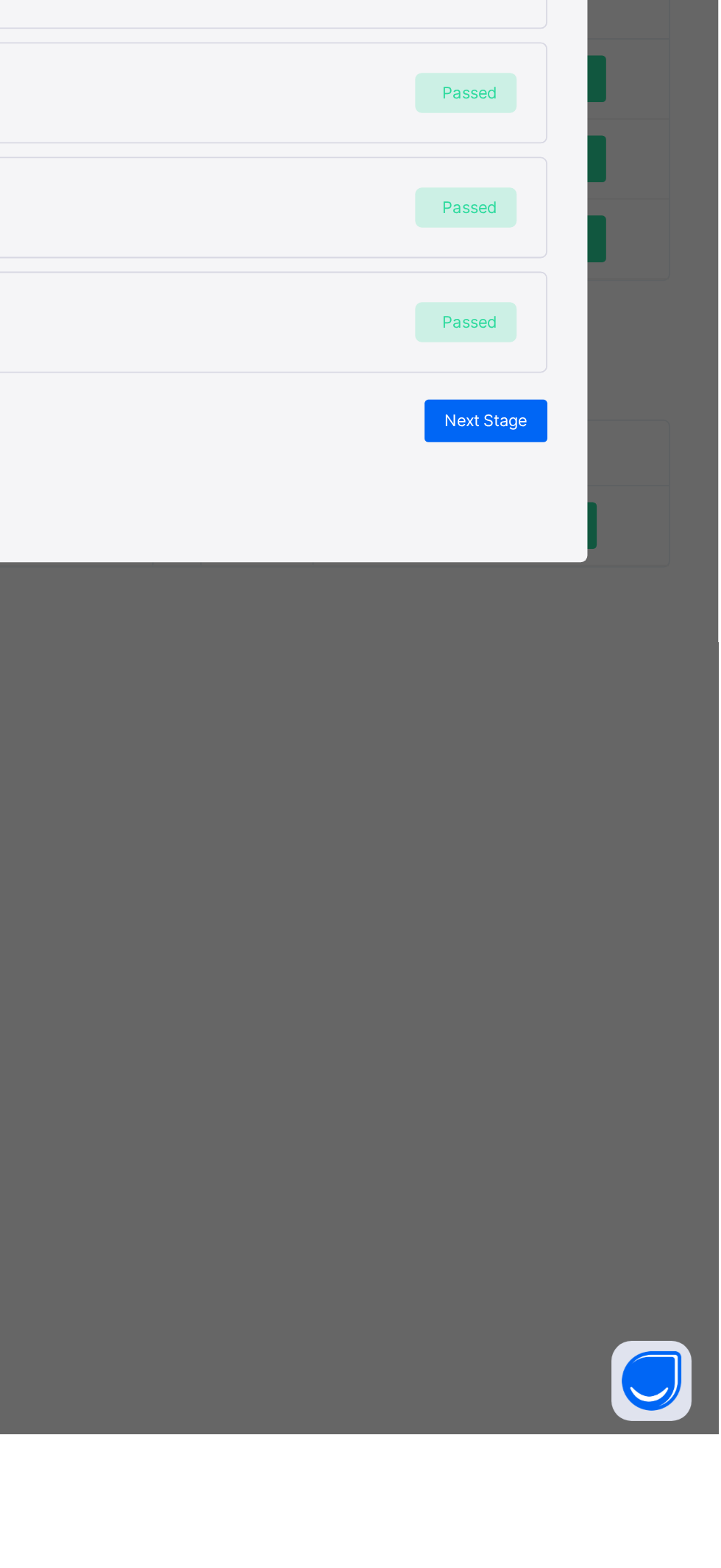
click at [616, 1017] on span "Next Stage" at bounding box center [593, 1009] width 45 height 13
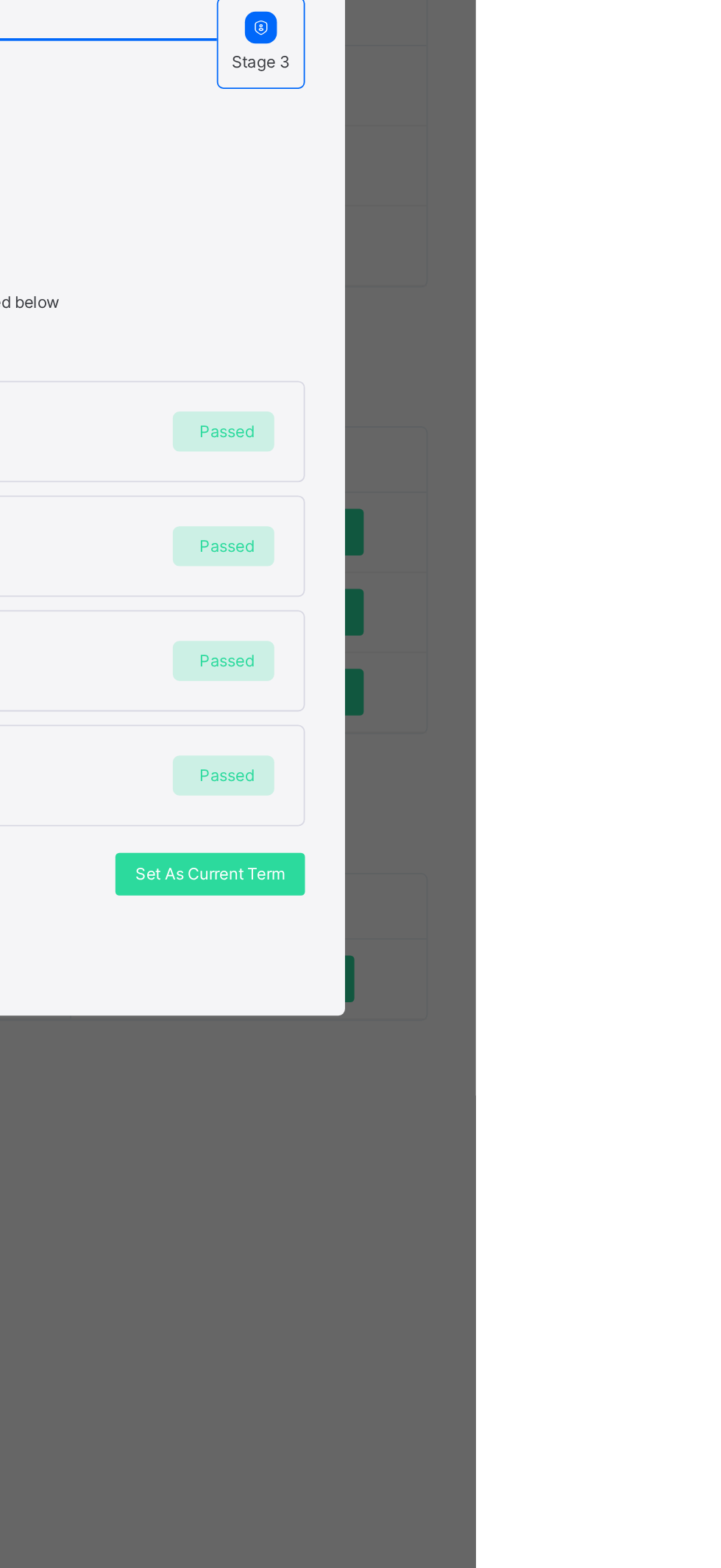
click at [634, 527] on div "×" at bounding box center [626, 510] width 14 height 31
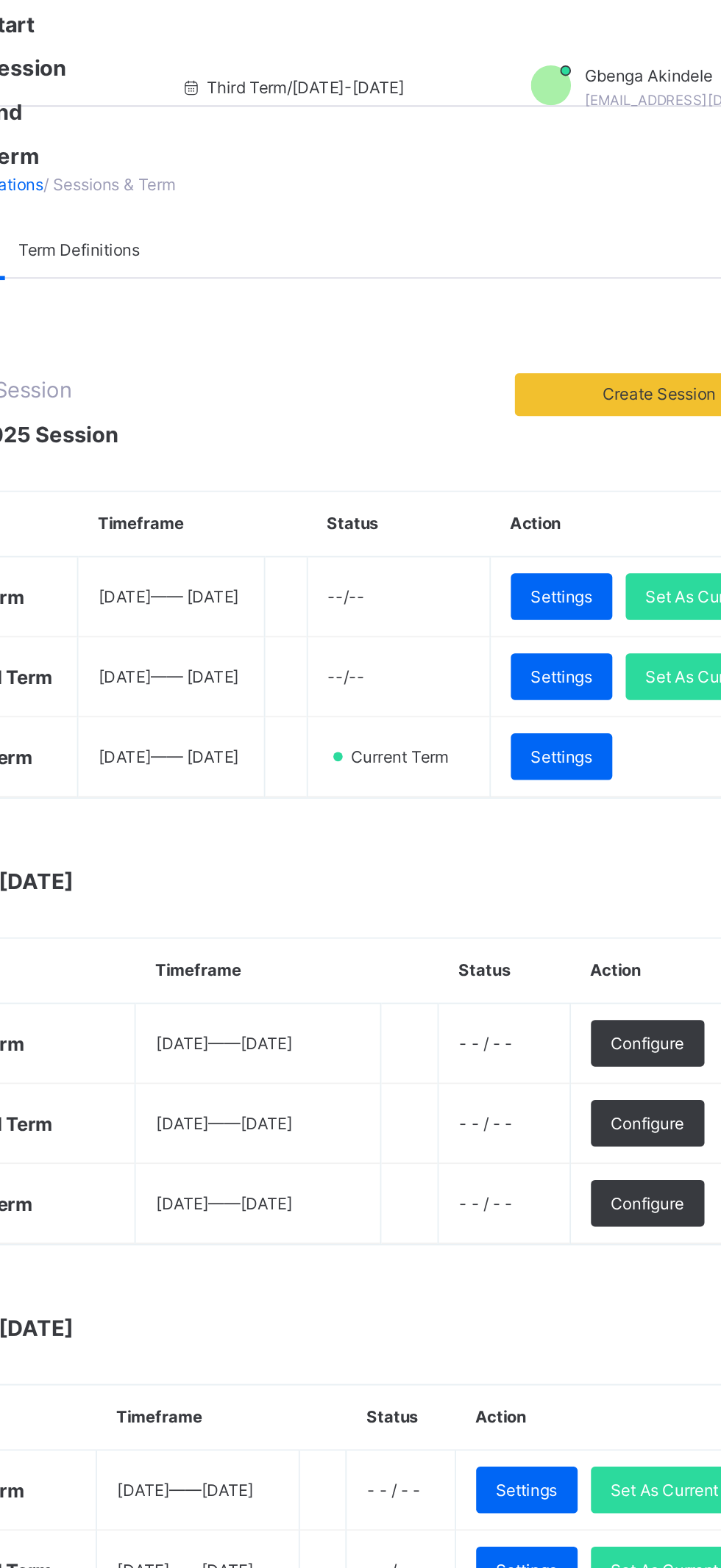
click at [578, 424] on span "Settings" at bounding box center [561, 416] width 33 height 13
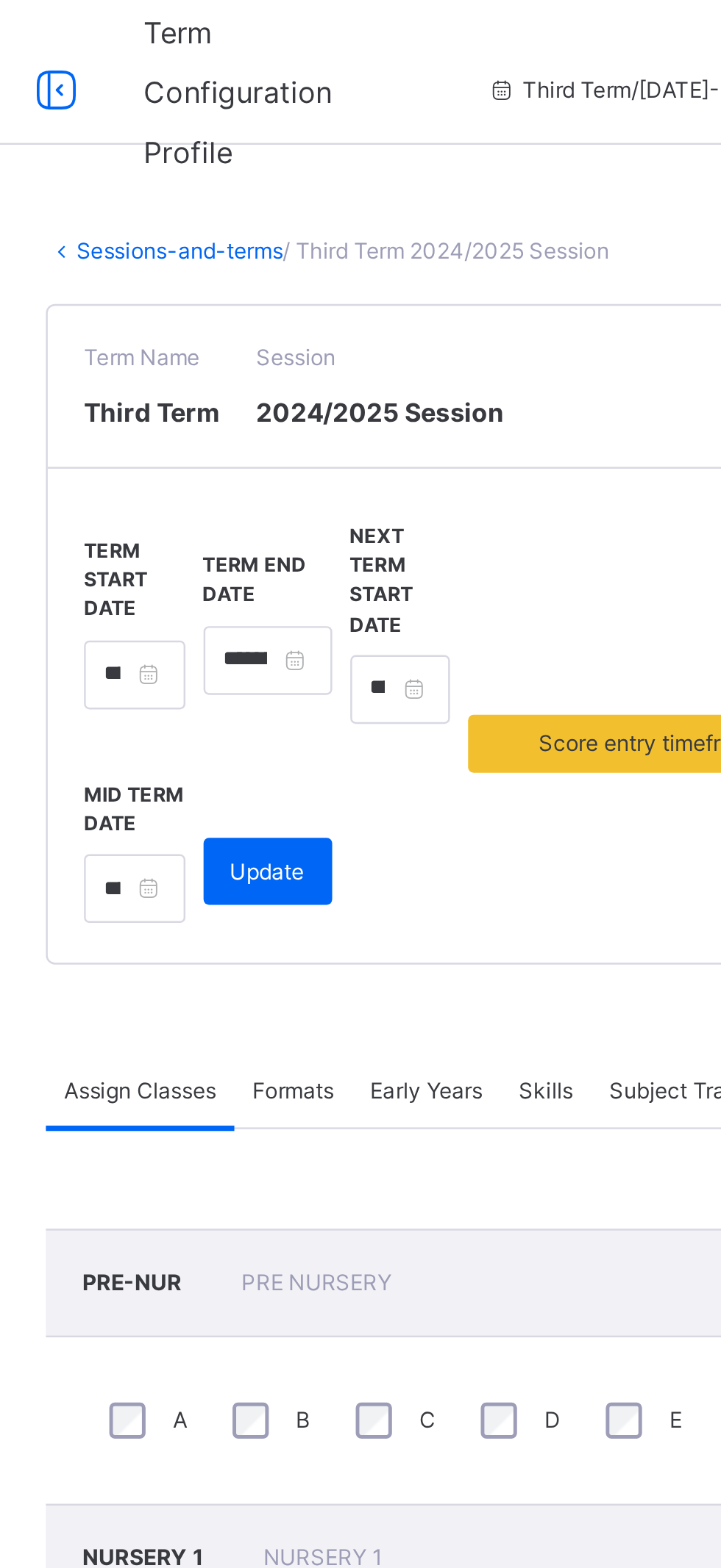
click at [272, 99] on link "Sessions-and-terms" at bounding box center [257, 101] width 84 height 11
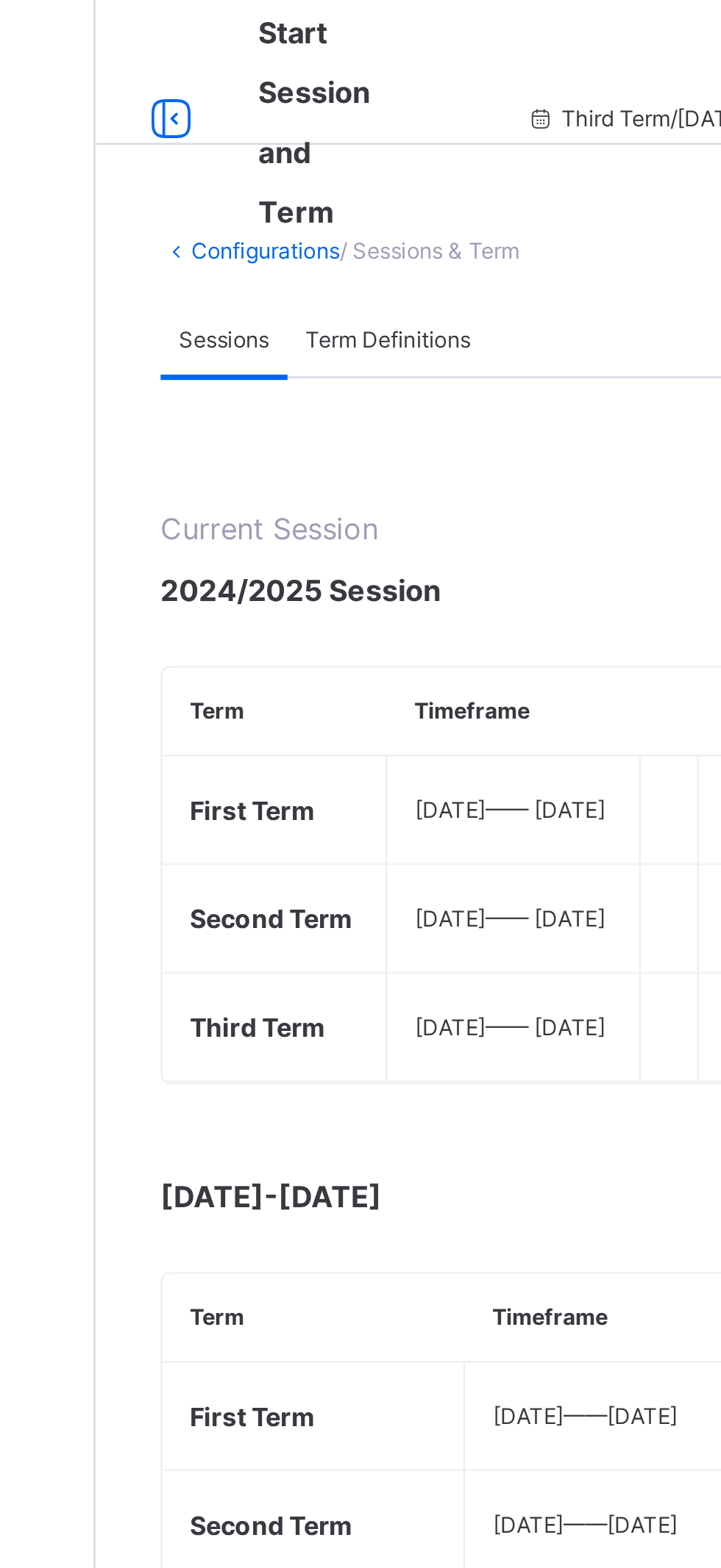
click at [248, 101] on link "Configurations" at bounding box center [245, 101] width 60 height 11
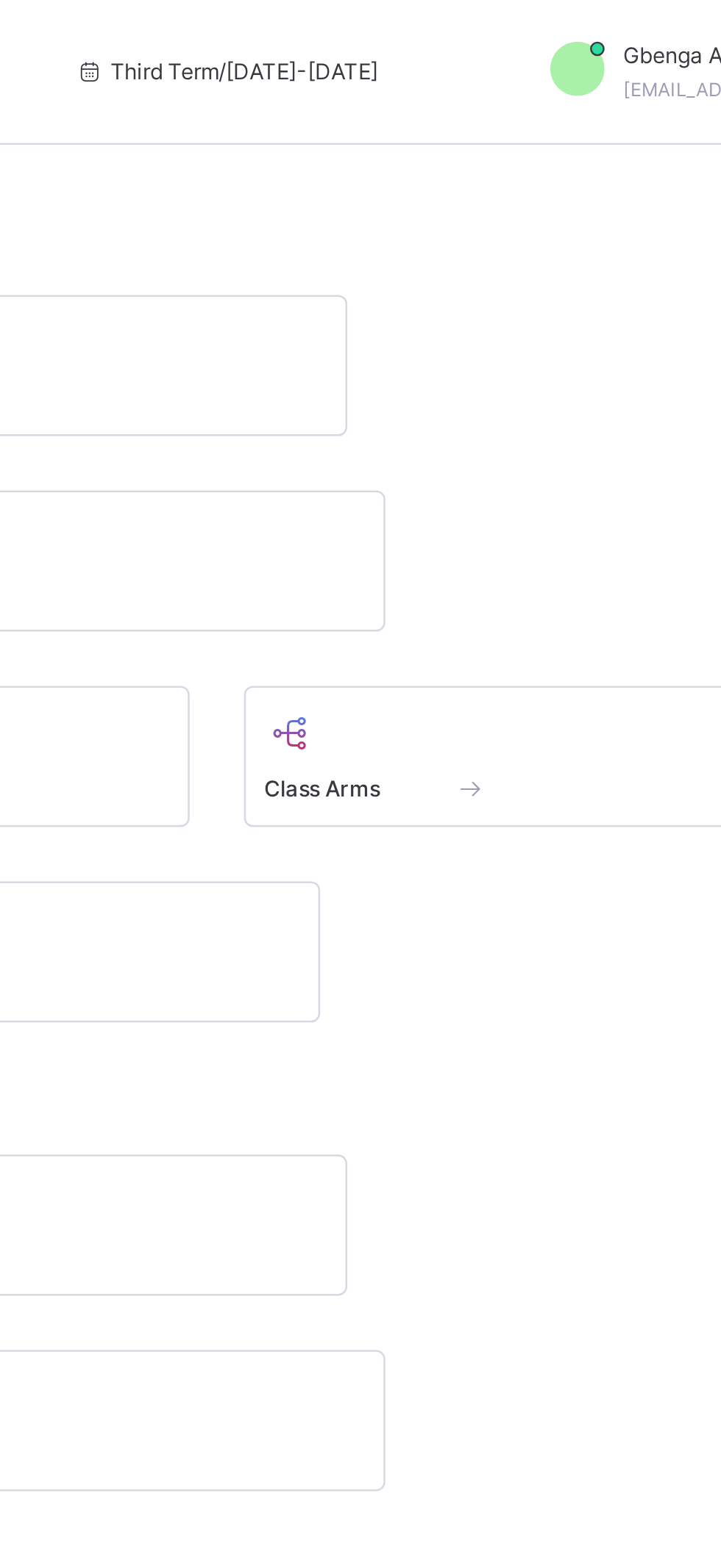
click at [421, 25] on span "Third Term / [DATE]-[DATE]" at bounding box center [448, 29] width 123 height 13
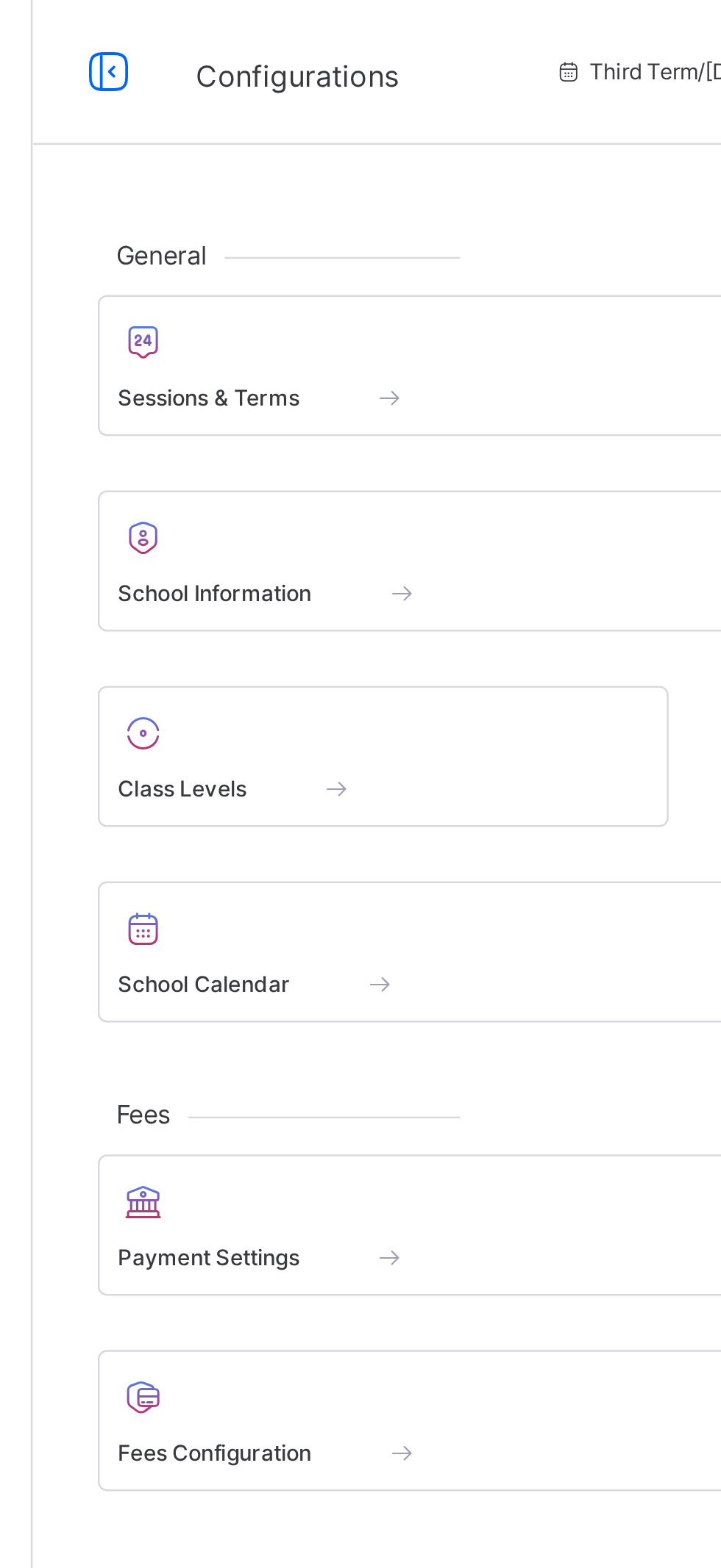
click at [211, 25] on icon at bounding box center [207, 29] width 25 height 27
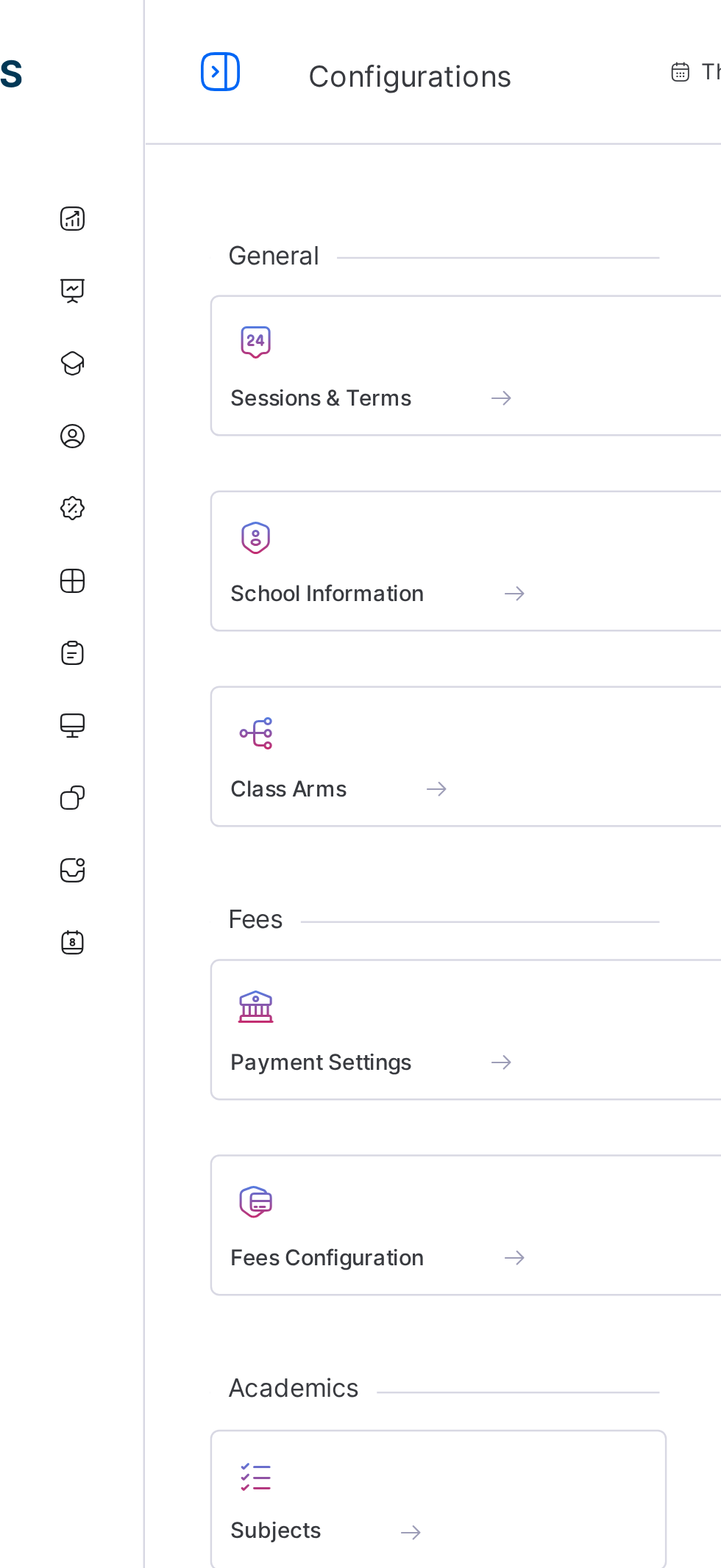
click at [170, 157] on div "Sessions & Terms" at bounding box center [233, 161] width 280 height 16
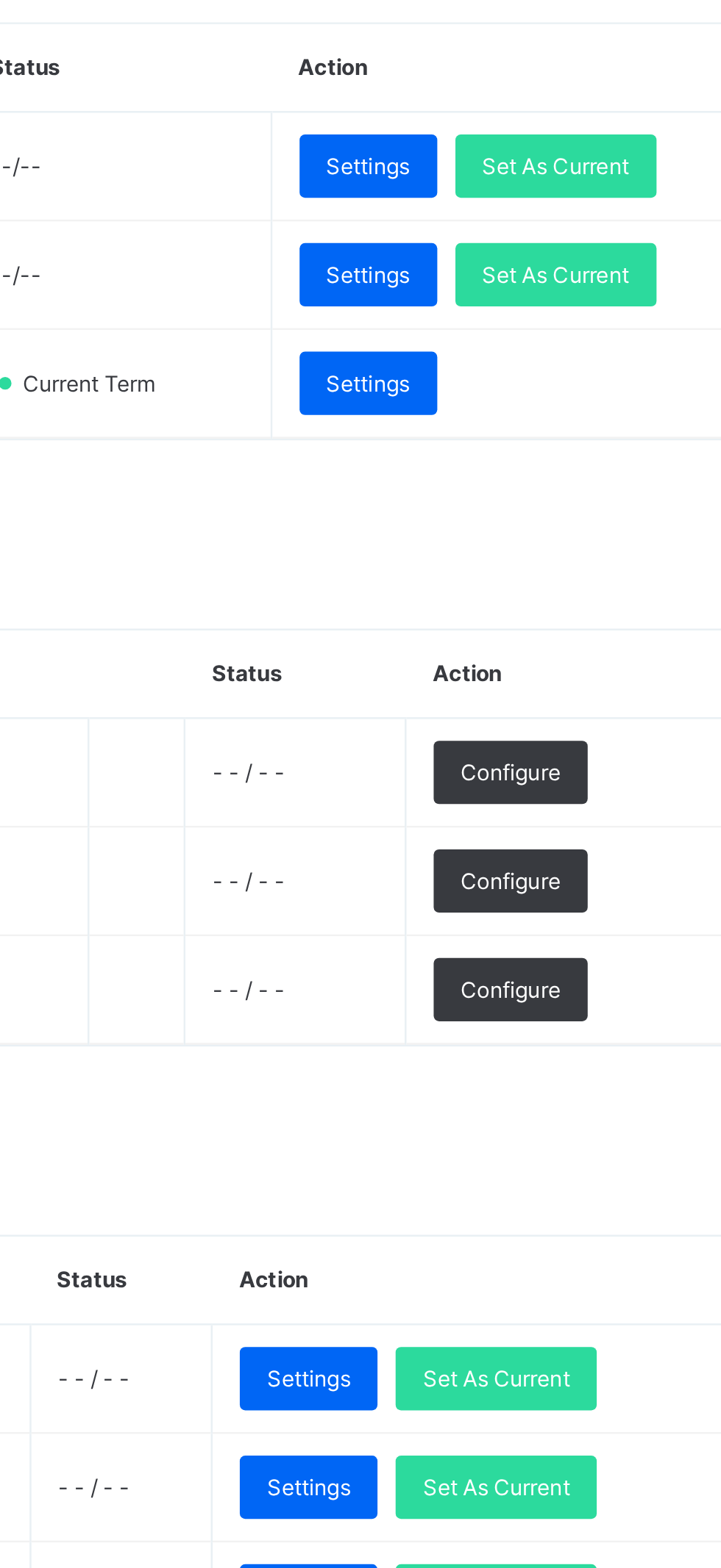
click at [512, 567] on td "- - / - -" at bounding box center [490, 575] width 90 height 44
click at [598, 573] on span "Configure" at bounding box center [577, 575] width 40 height 13
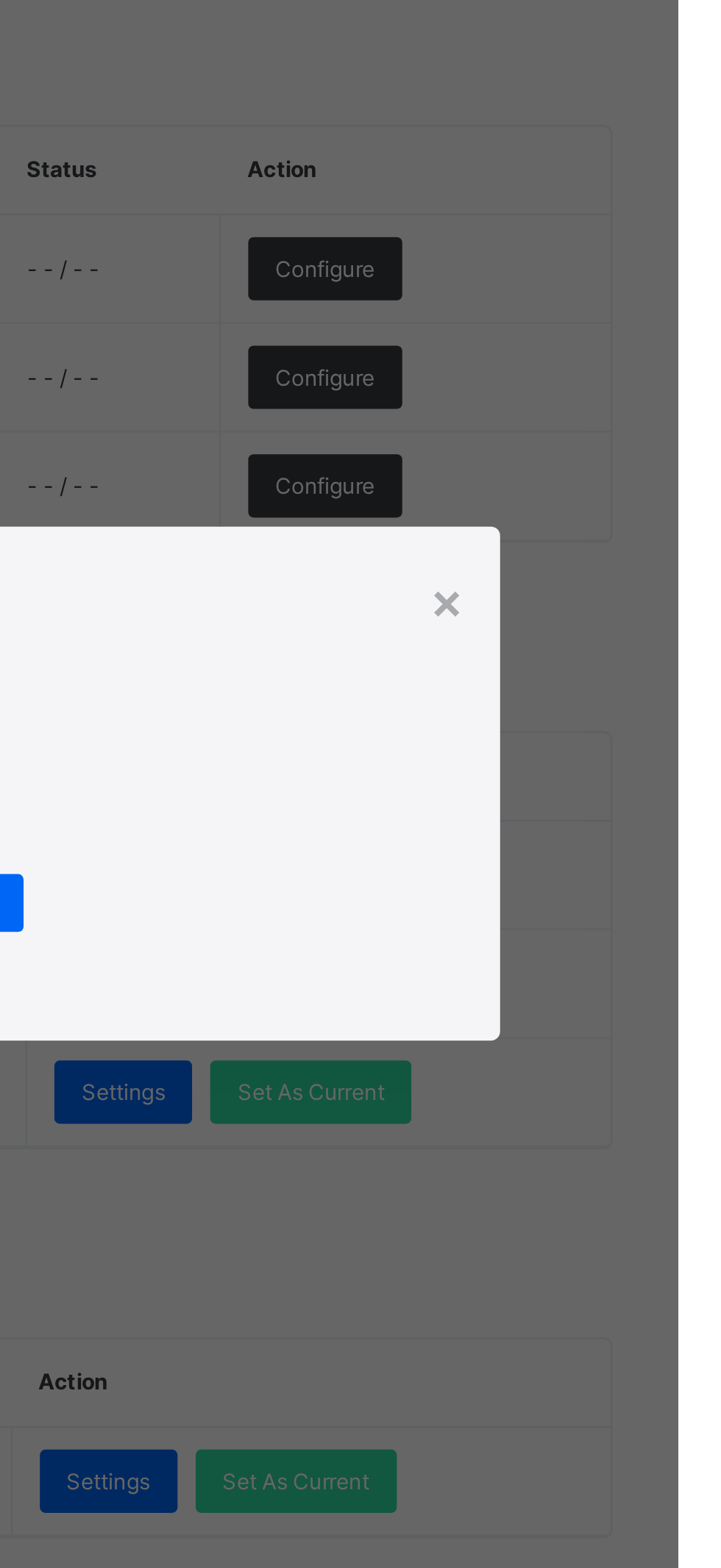
click at [631, 725] on div "×" at bounding box center [626, 710] width 14 height 31
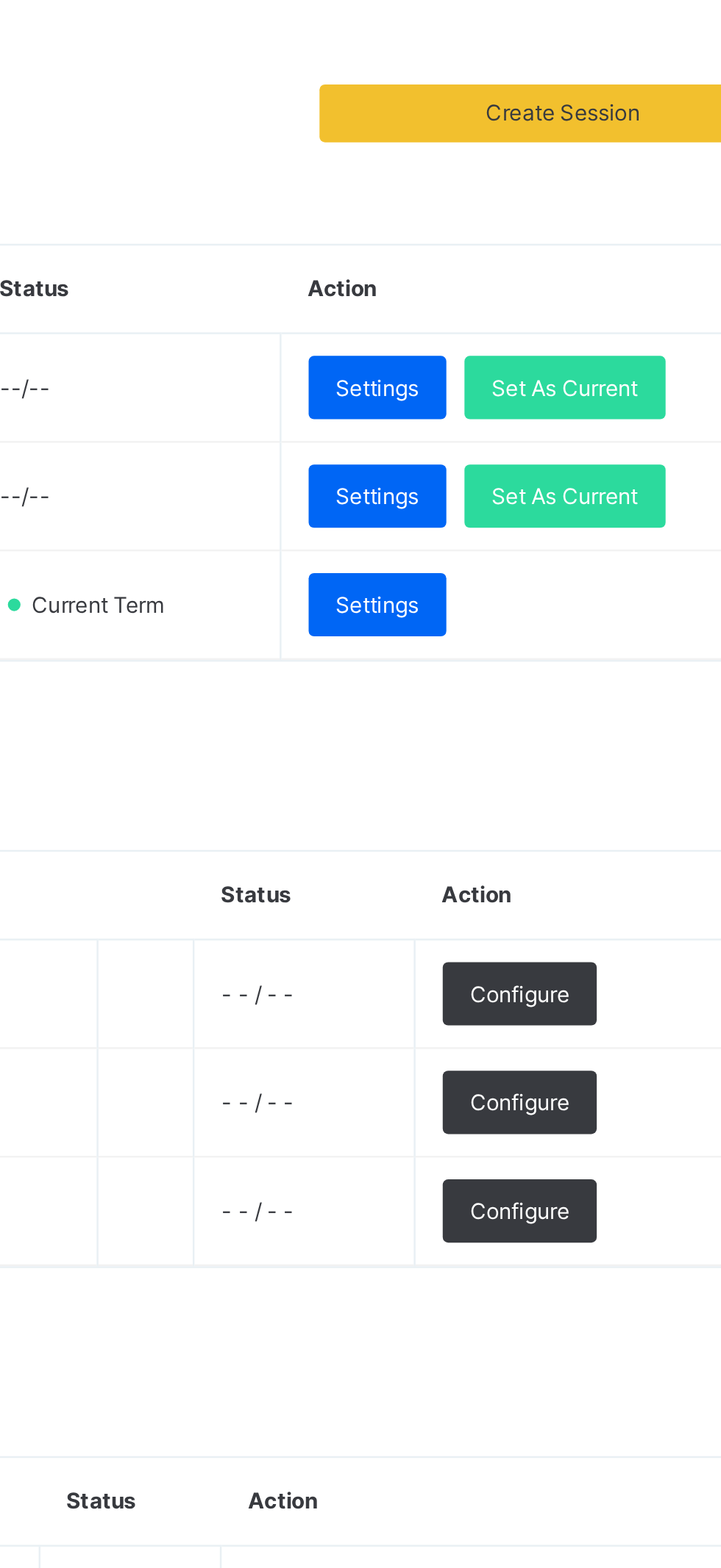
click at [598, 571] on span "Configure" at bounding box center [577, 575] width 40 height 13
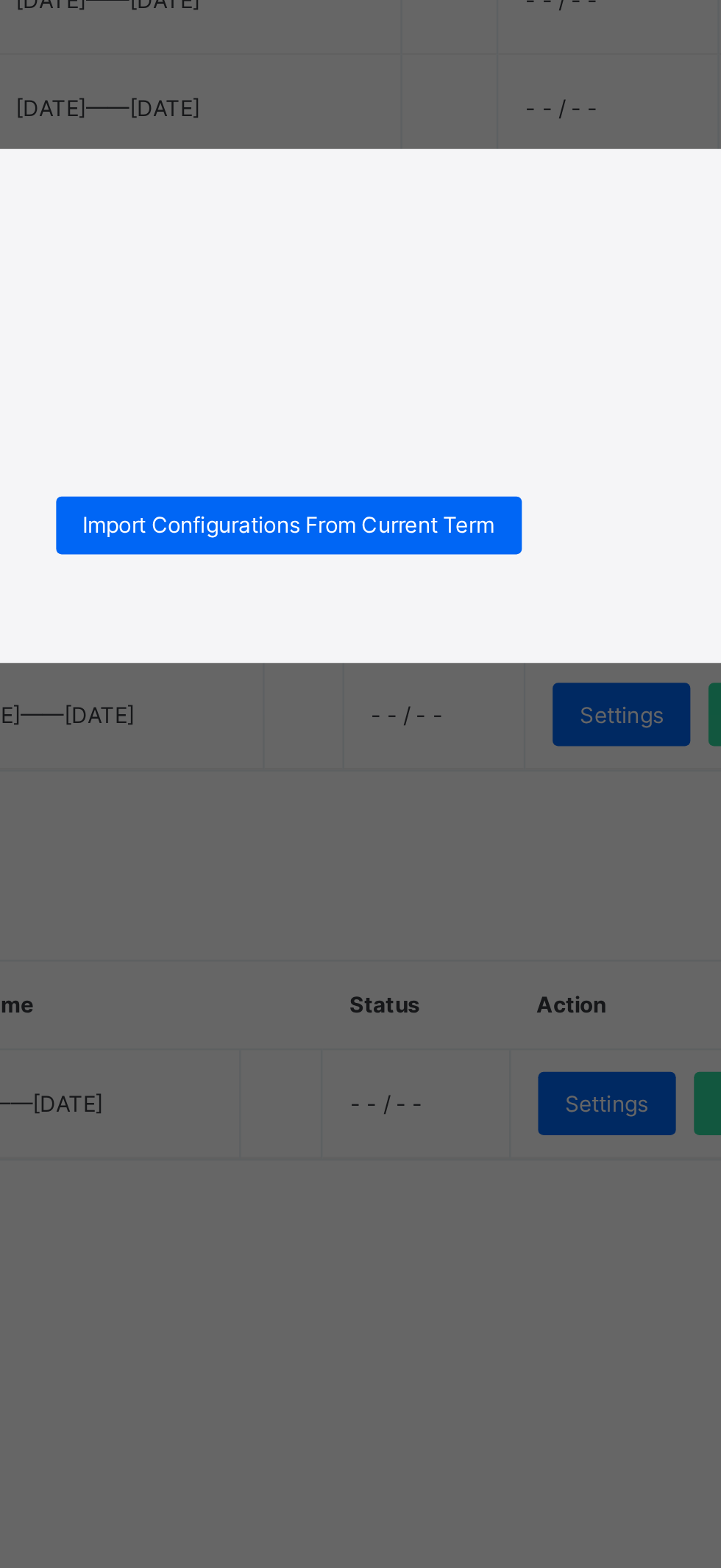
click at [345, 840] on span "Import Configurations From Current Term" at bounding box center [360, 832] width 166 height 13
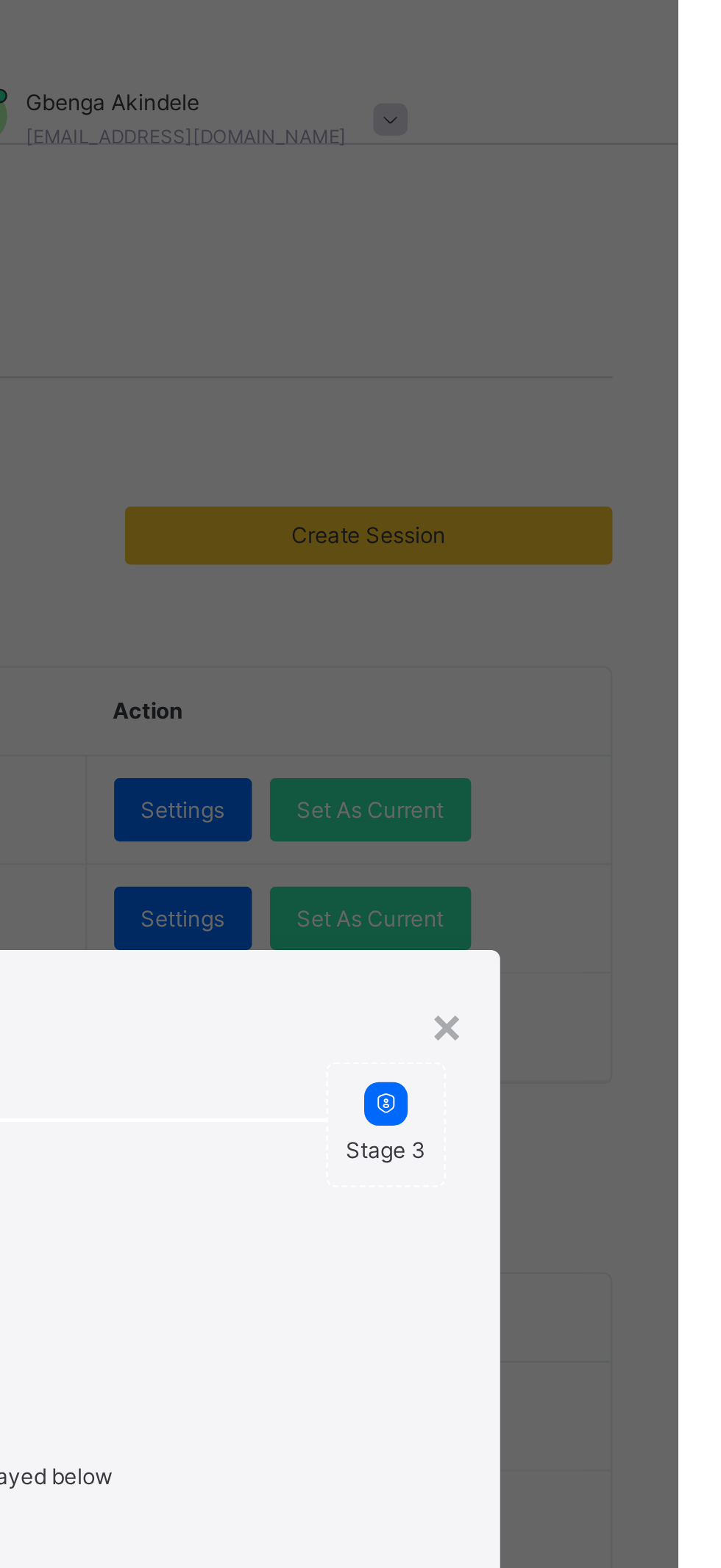
click at [684, 358] on div "× Initialise Term Stage 1 Stage 2 Stage 3 Setting up The status of each term co…" at bounding box center [360, 784] width 721 height 1568
click at [634, 431] on div "×" at bounding box center [626, 415] width 14 height 31
